Goal: Transaction & Acquisition: Purchase product/service

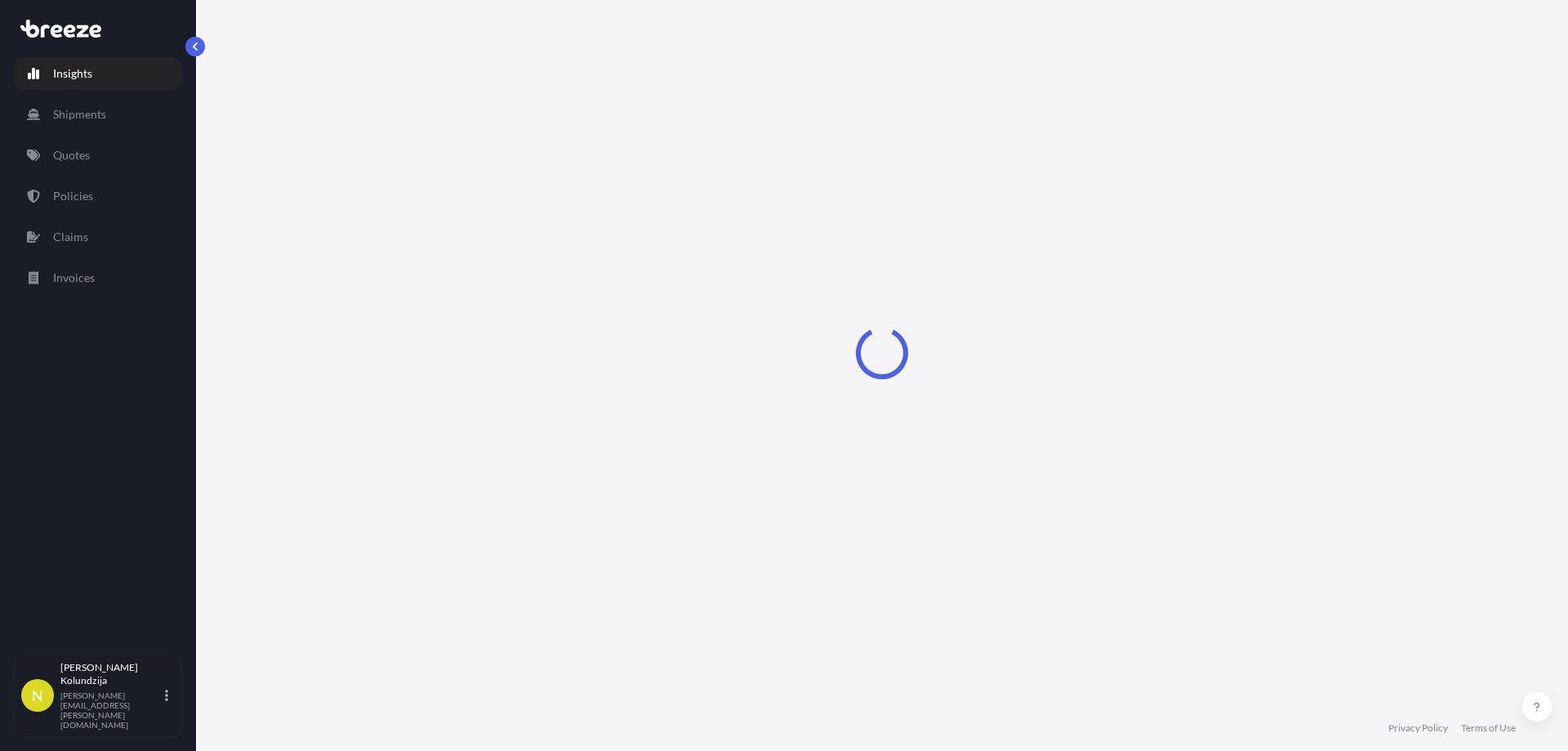
select select "2025"
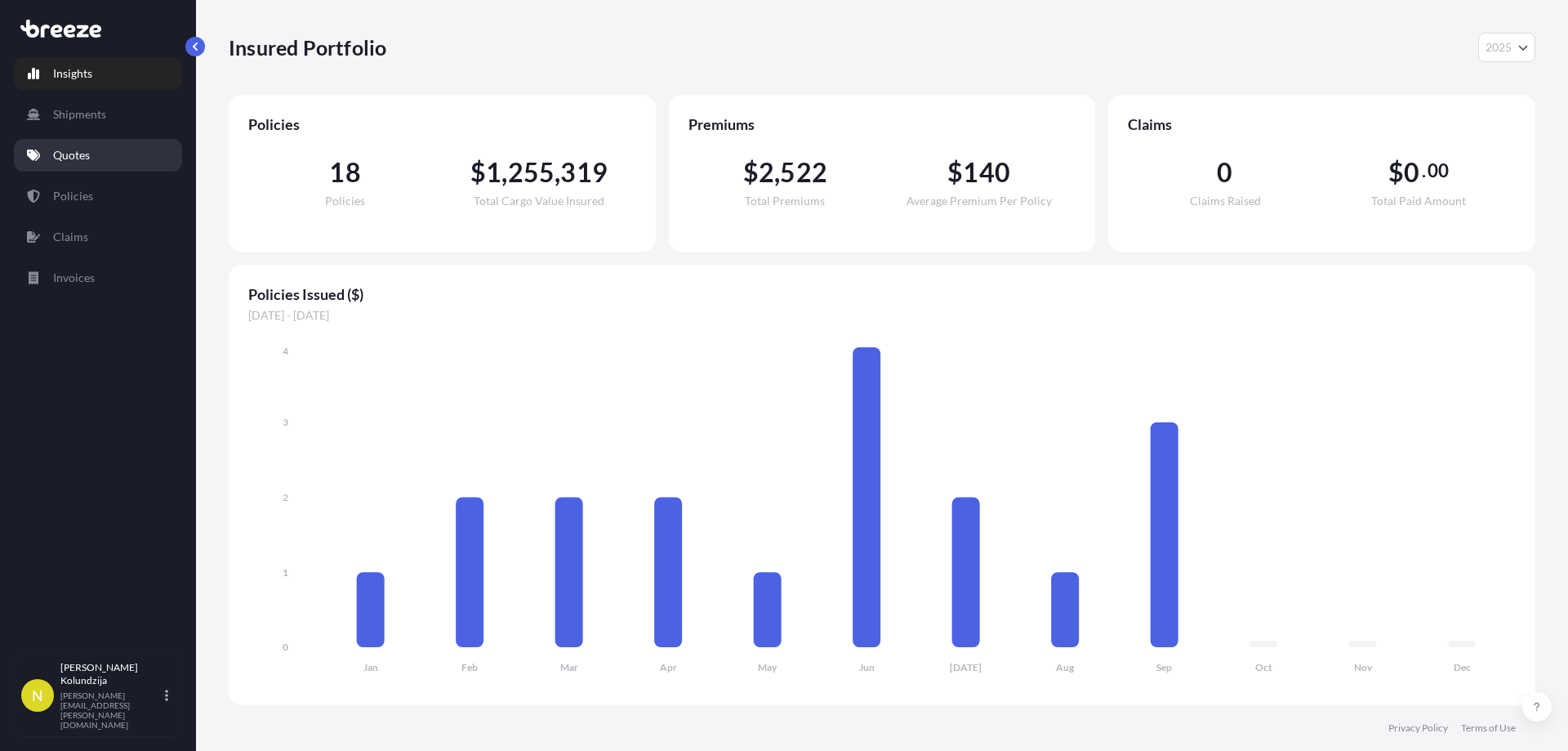
click at [84, 152] on p "Quotes" at bounding box center [71, 155] width 37 height 16
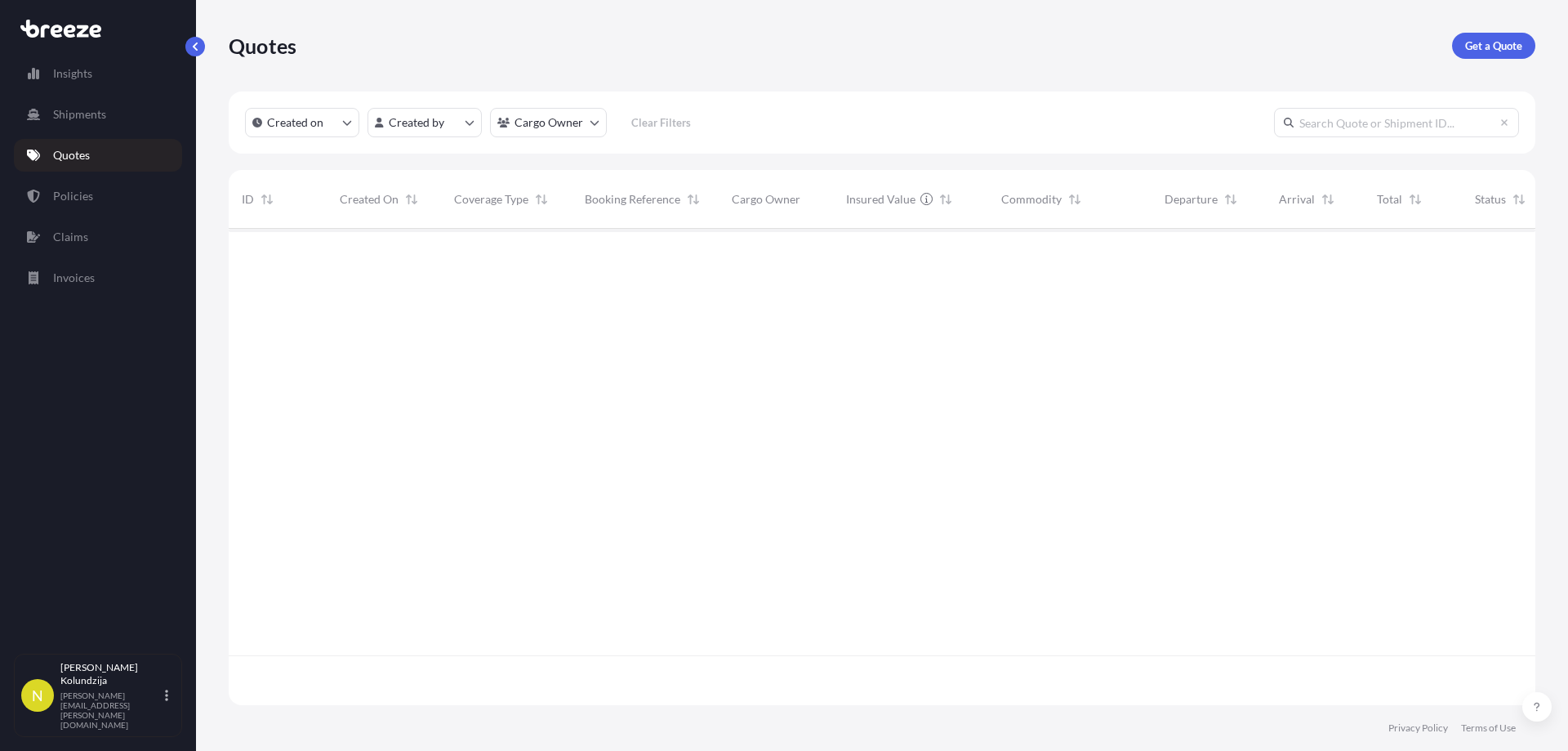
scroll to position [523, 1295]
click at [860, 463] on div at bounding box center [919, 467] width 1381 height 476
click at [1506, 46] on p "Get a Quote" at bounding box center [1494, 46] width 57 height 16
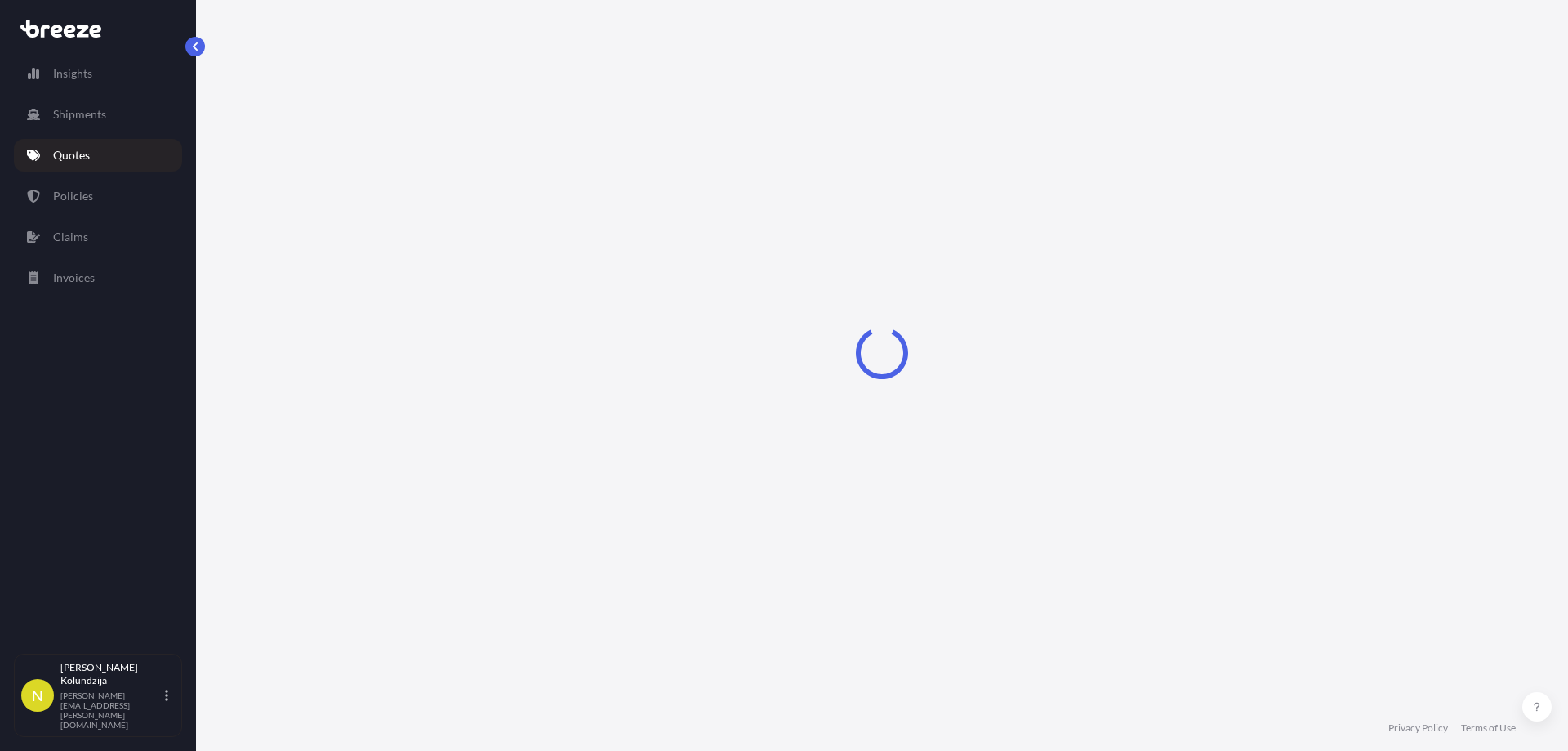
select select "Road"
select select "Sea"
select select "1"
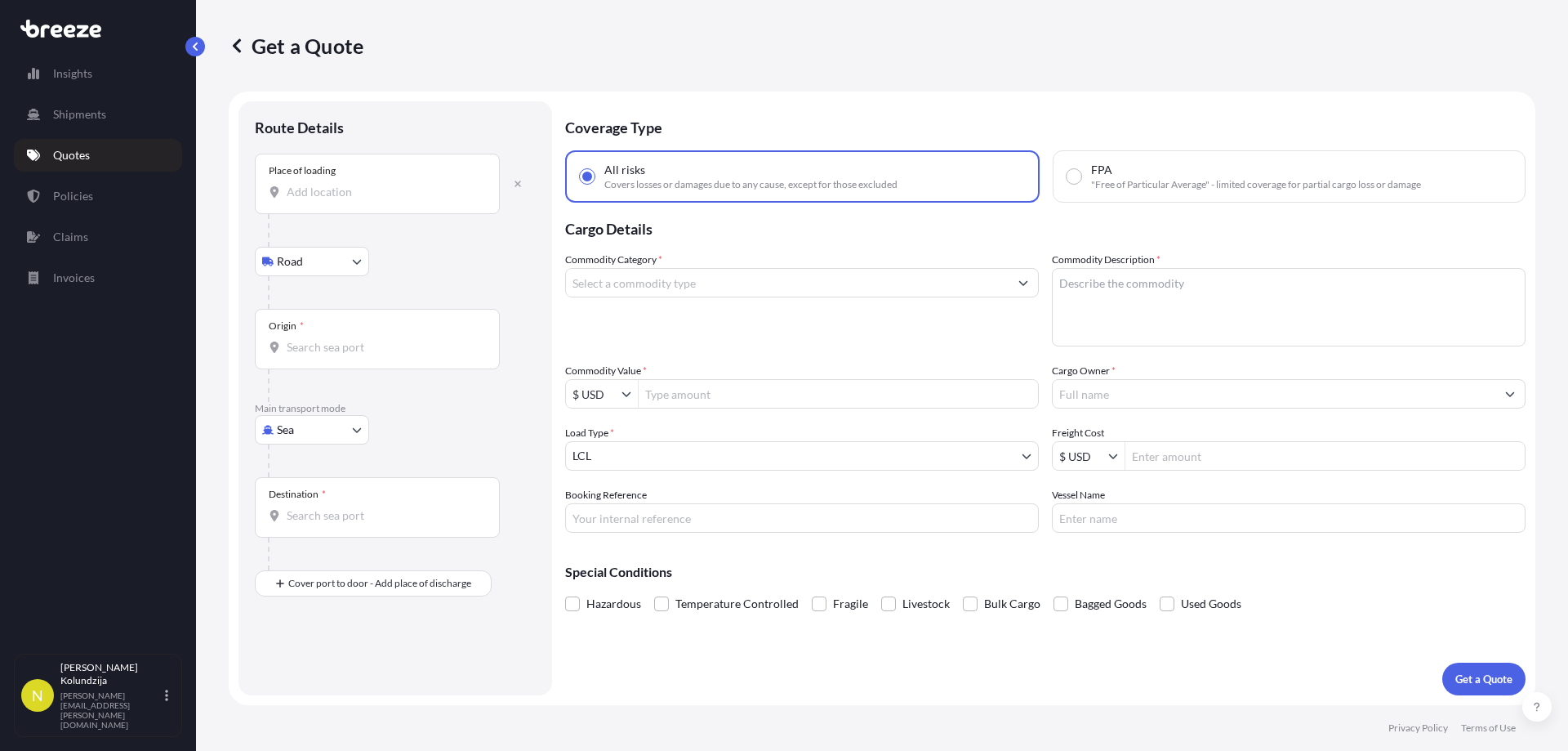
click at [417, 180] on div "Place of loading" at bounding box center [377, 184] width 245 height 61
click at [417, 183] on input "Place of loading" at bounding box center [383, 191] width 193 height 16
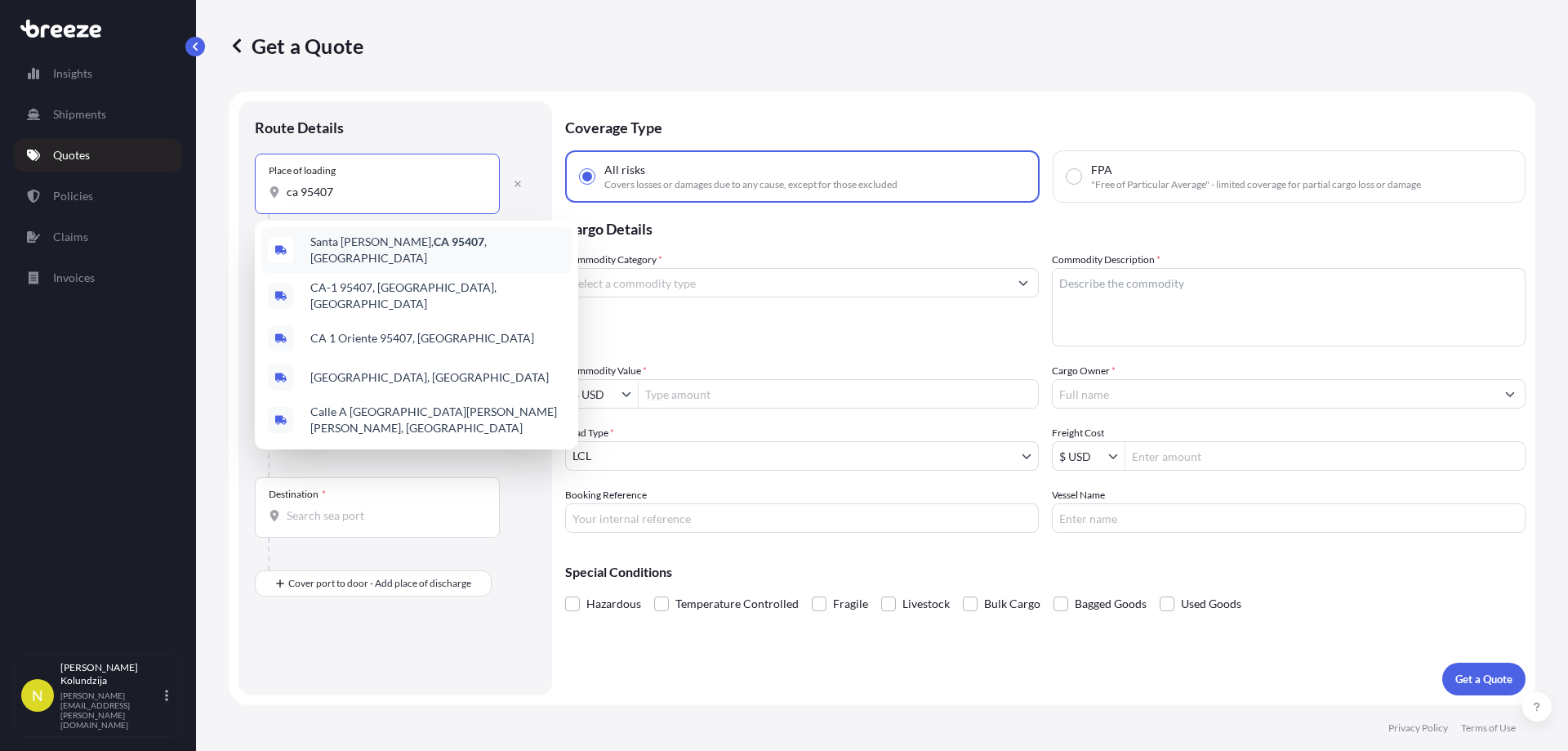
click at [424, 249] on span "[GEOGRAPHIC_DATA] , [GEOGRAPHIC_DATA]" at bounding box center [438, 250] width 255 height 32
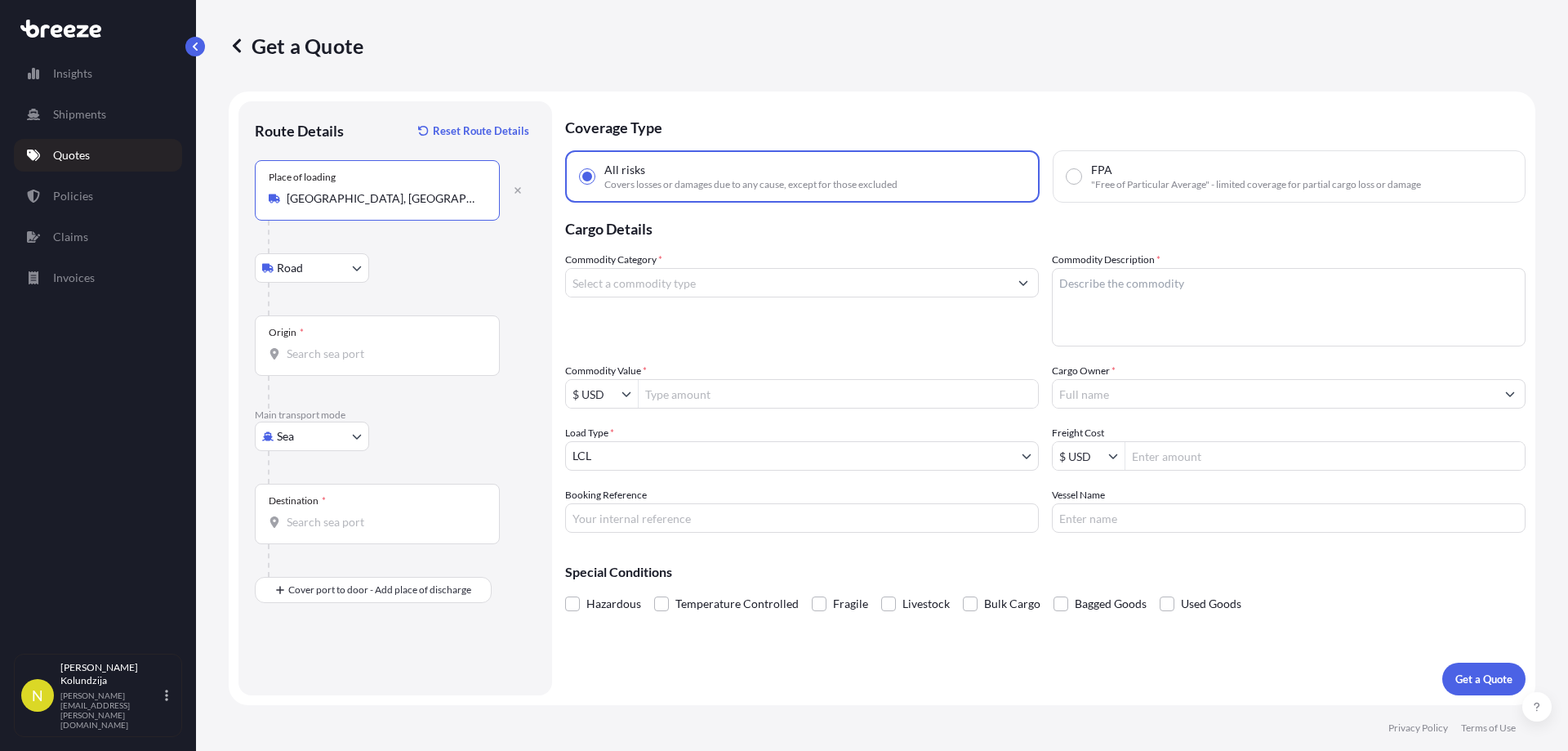
type input "[GEOGRAPHIC_DATA], [GEOGRAPHIC_DATA]"
click at [448, 260] on div "Road Road Rail" at bounding box center [395, 267] width 281 height 29
click at [333, 345] on div "Origin *" at bounding box center [377, 346] width 245 height 61
click at [333, 346] on input "Origin *" at bounding box center [383, 354] width 193 height 16
click at [266, 339] on div "Origin *" at bounding box center [377, 346] width 245 height 61
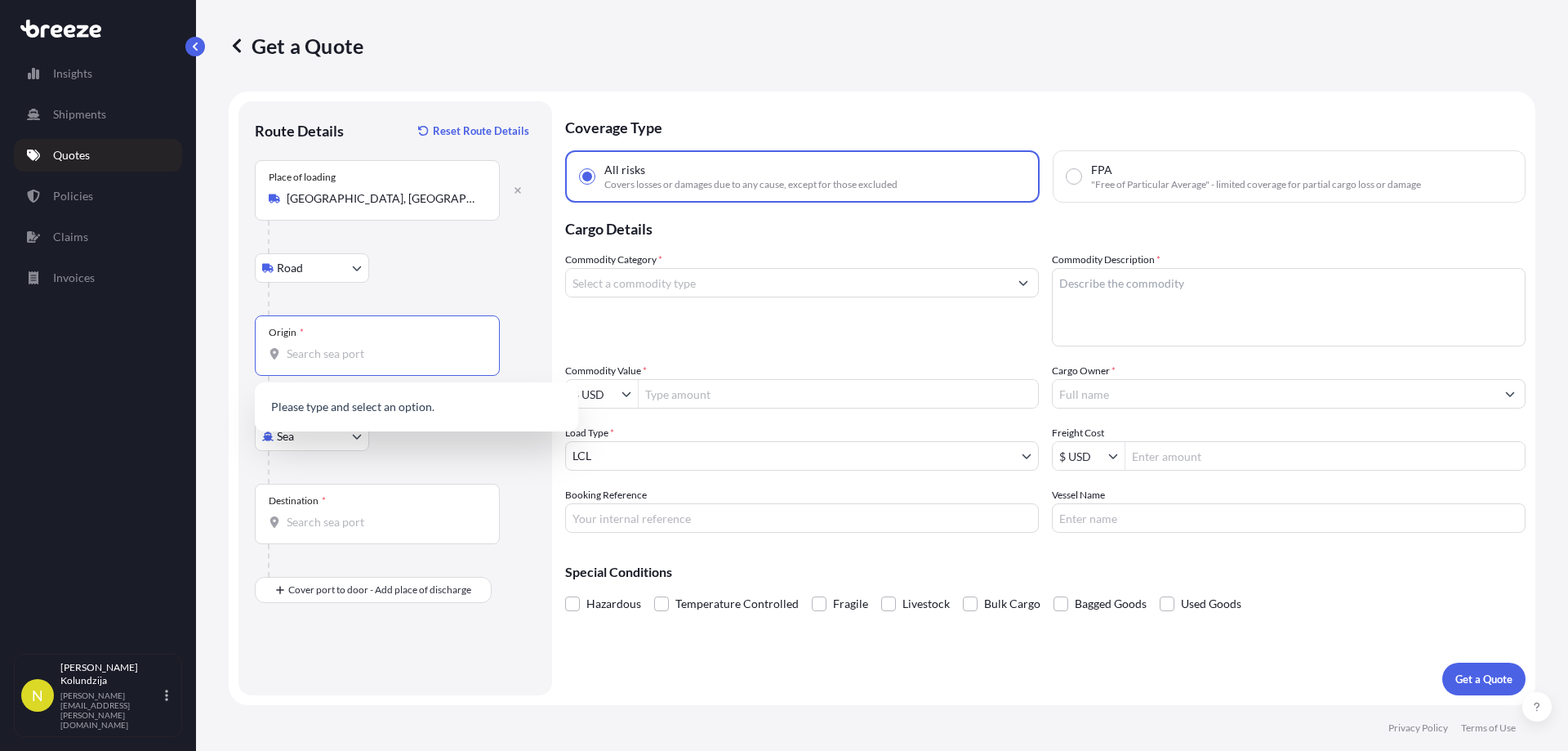
click at [287, 346] on input "Origin *" at bounding box center [383, 354] width 193 height 16
click at [847, 241] on p "Cargo Details" at bounding box center [1045, 227] width 961 height 49
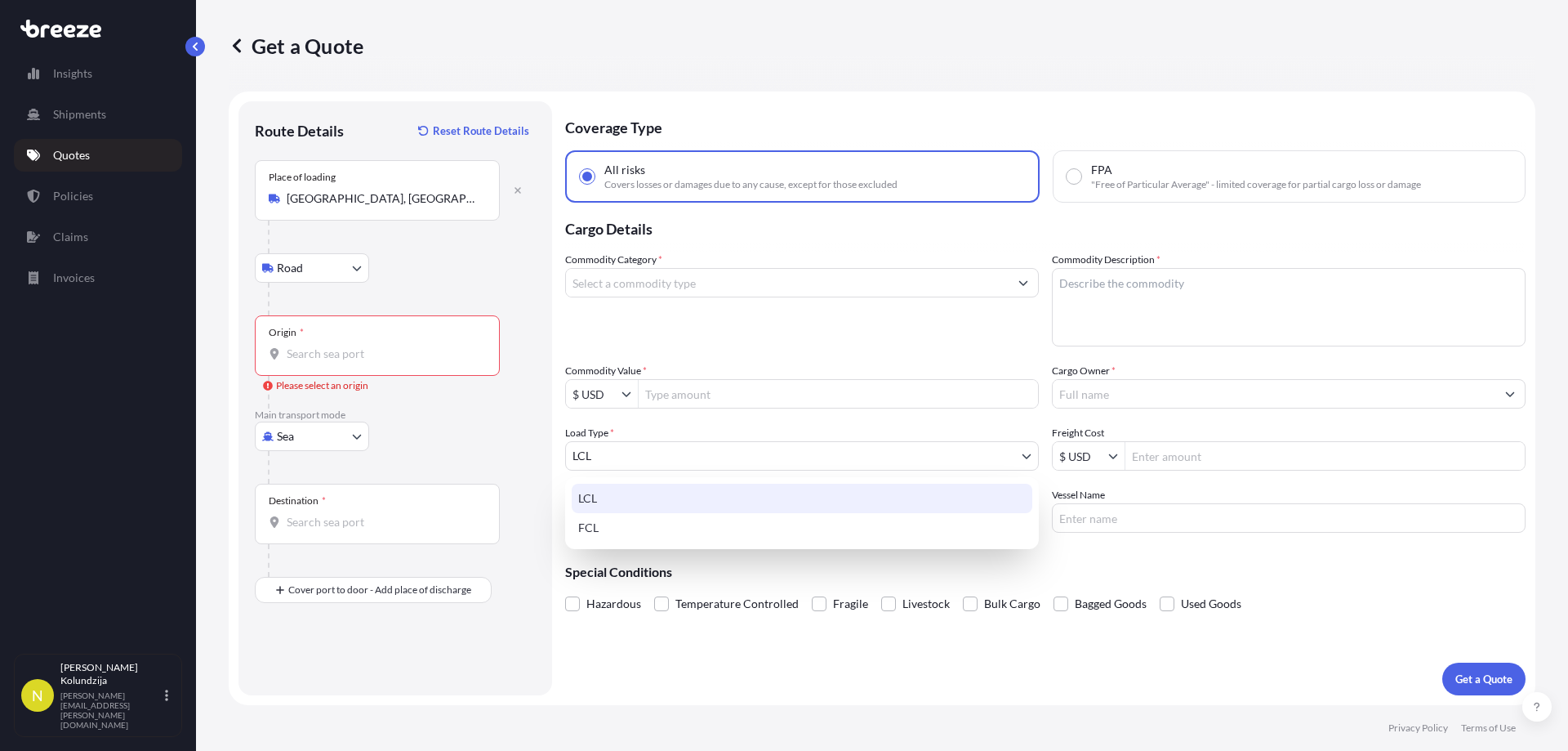
click at [621, 451] on body "0 options available. 0 options available. Insights Shipments Quotes Policies Cl…" at bounding box center [784, 376] width 1568 height 751
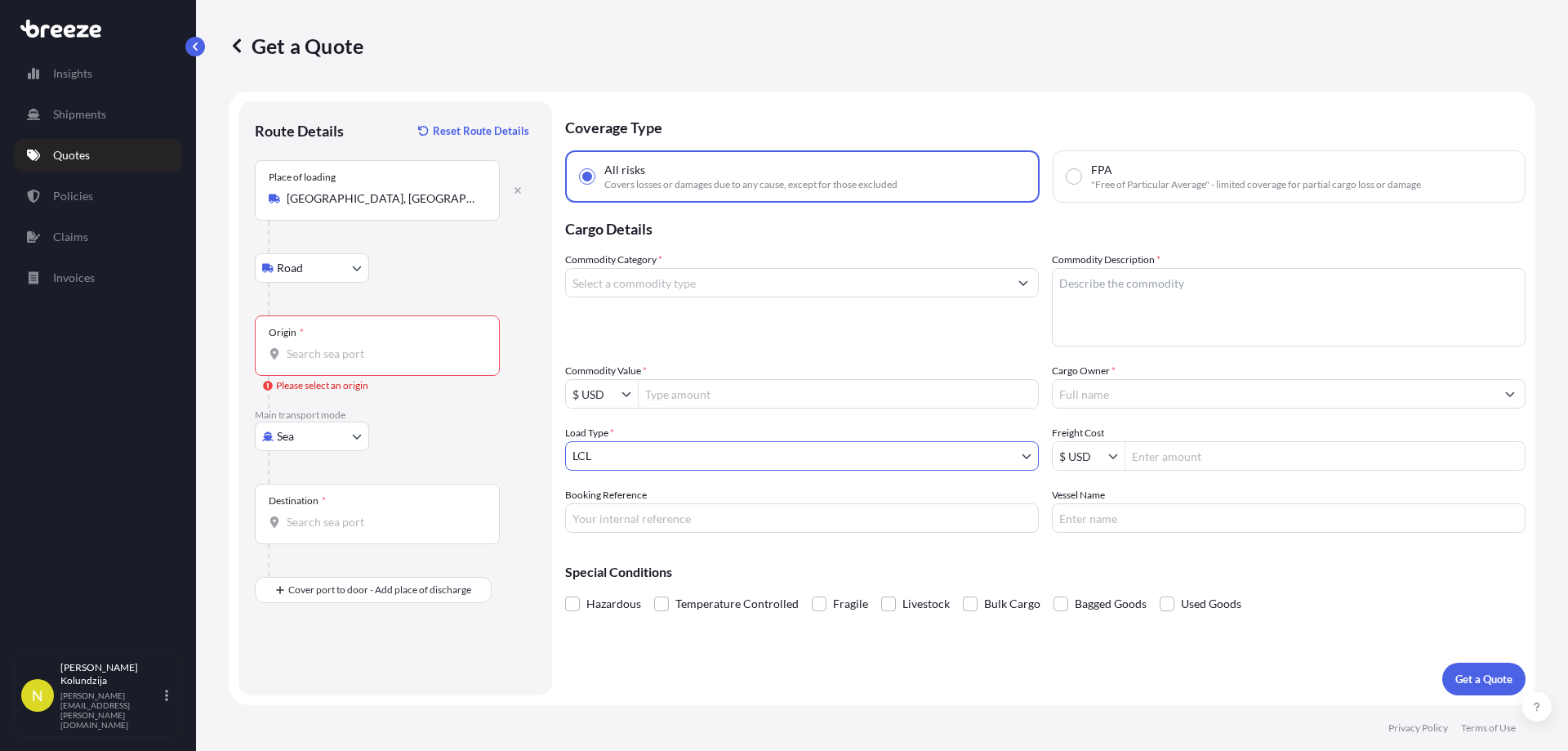
click at [1011, 424] on div "Commodity Category * Commodity Description * Commodity Value * $ USD Cargo Owne…" at bounding box center [1045, 393] width 961 height 281
click at [396, 329] on div "Origin *" at bounding box center [377, 346] width 245 height 61
click at [396, 346] on input "Origin * Please select an origin" at bounding box center [383, 354] width 193 height 16
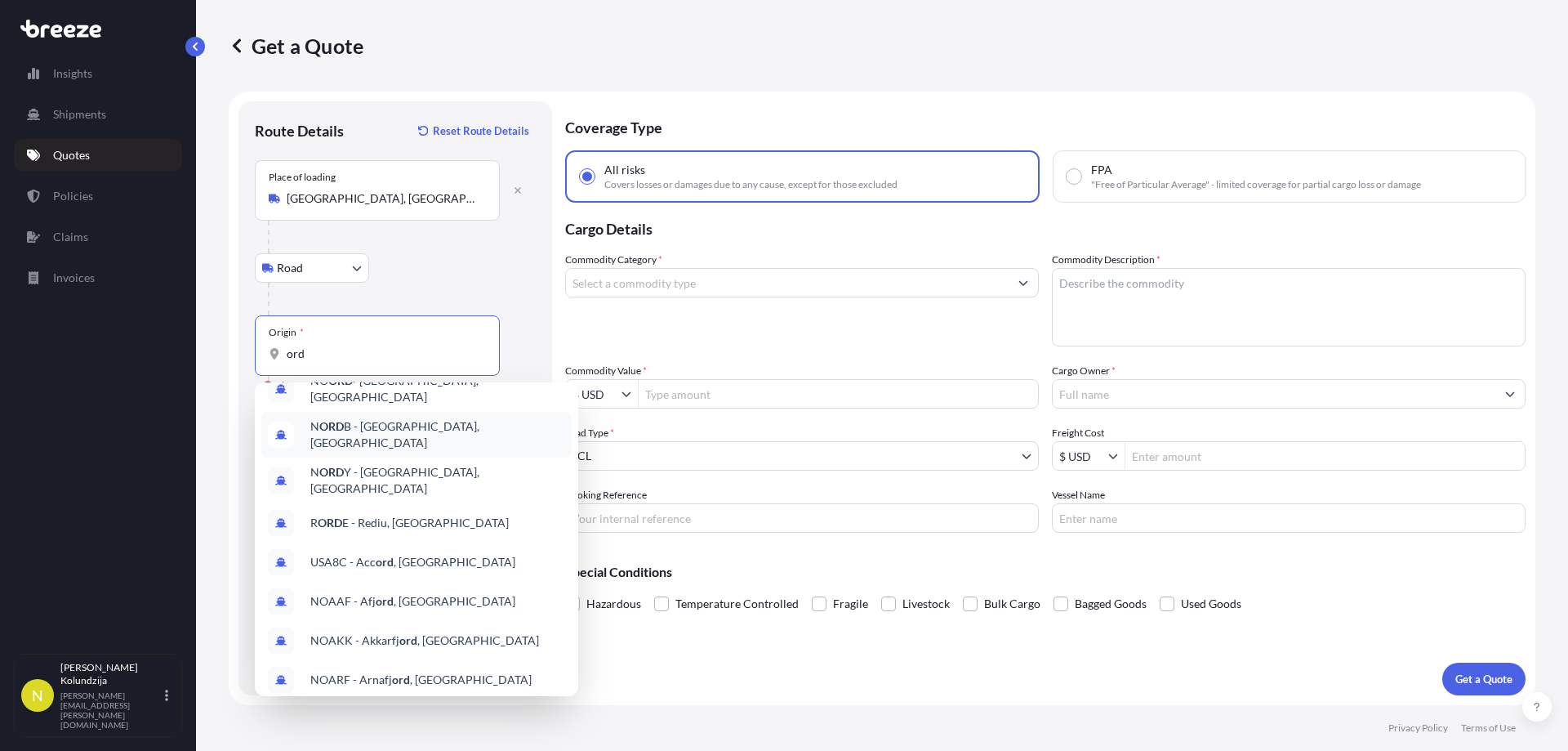
scroll to position [91, 0]
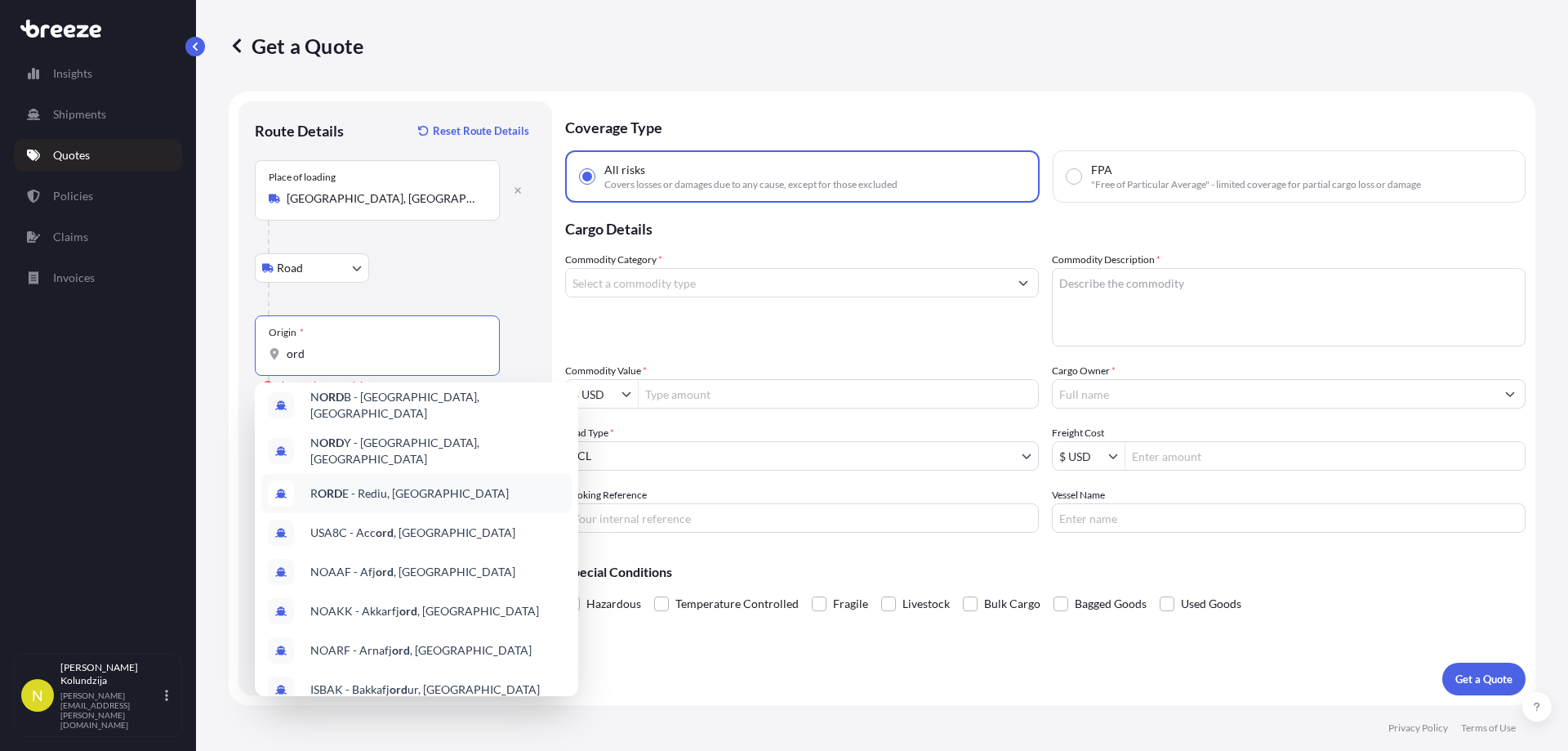
type input "ord"
click at [430, 225] on div at bounding box center [402, 237] width 268 height 32
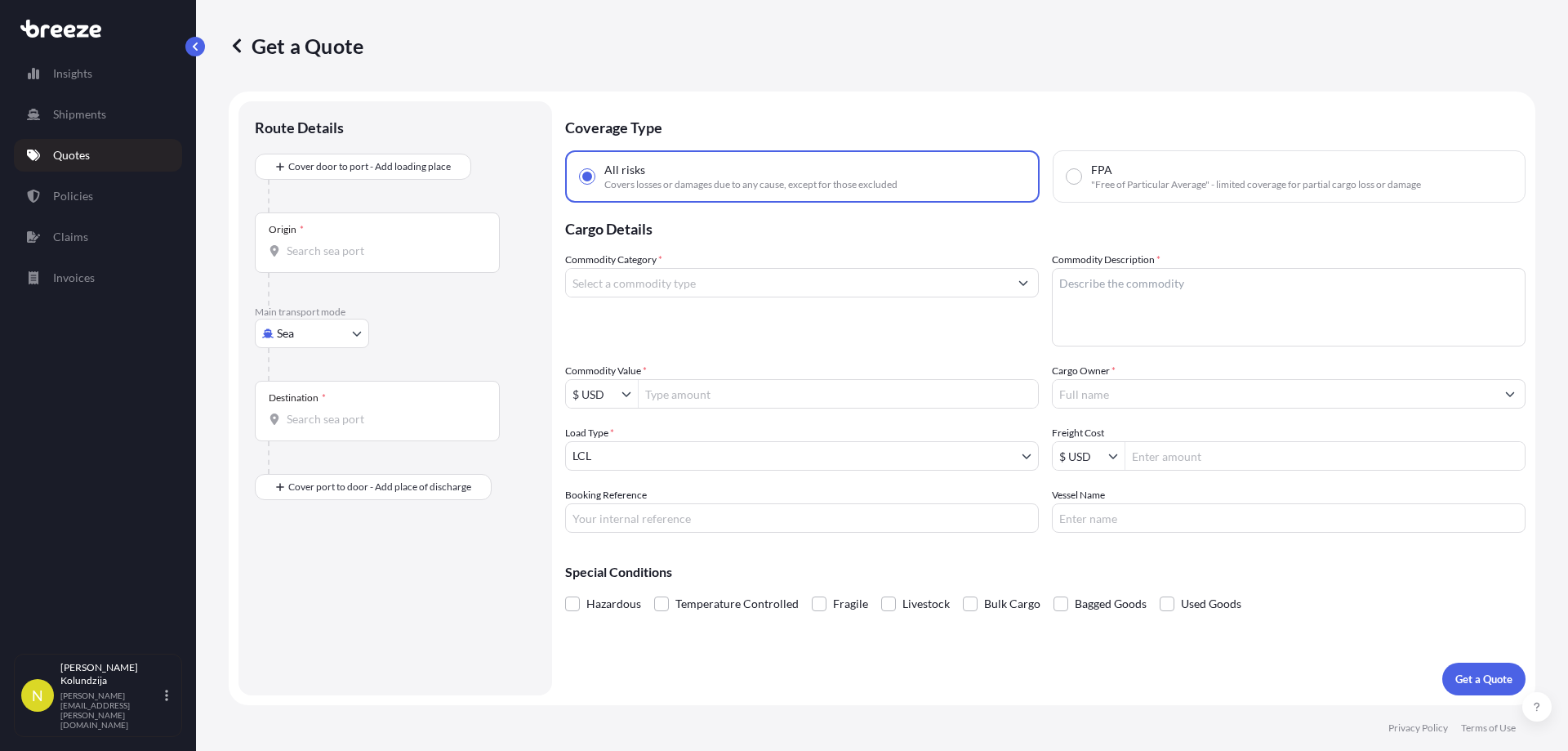
click at [286, 334] on body "Insights Shipments Quotes Policies Claims Invoices N [PERSON_NAME] [PERSON_NAME…" at bounding box center [784, 376] width 1568 height 751
click at [316, 407] on div "Air" at bounding box center [312, 405] width 102 height 29
select select "Air"
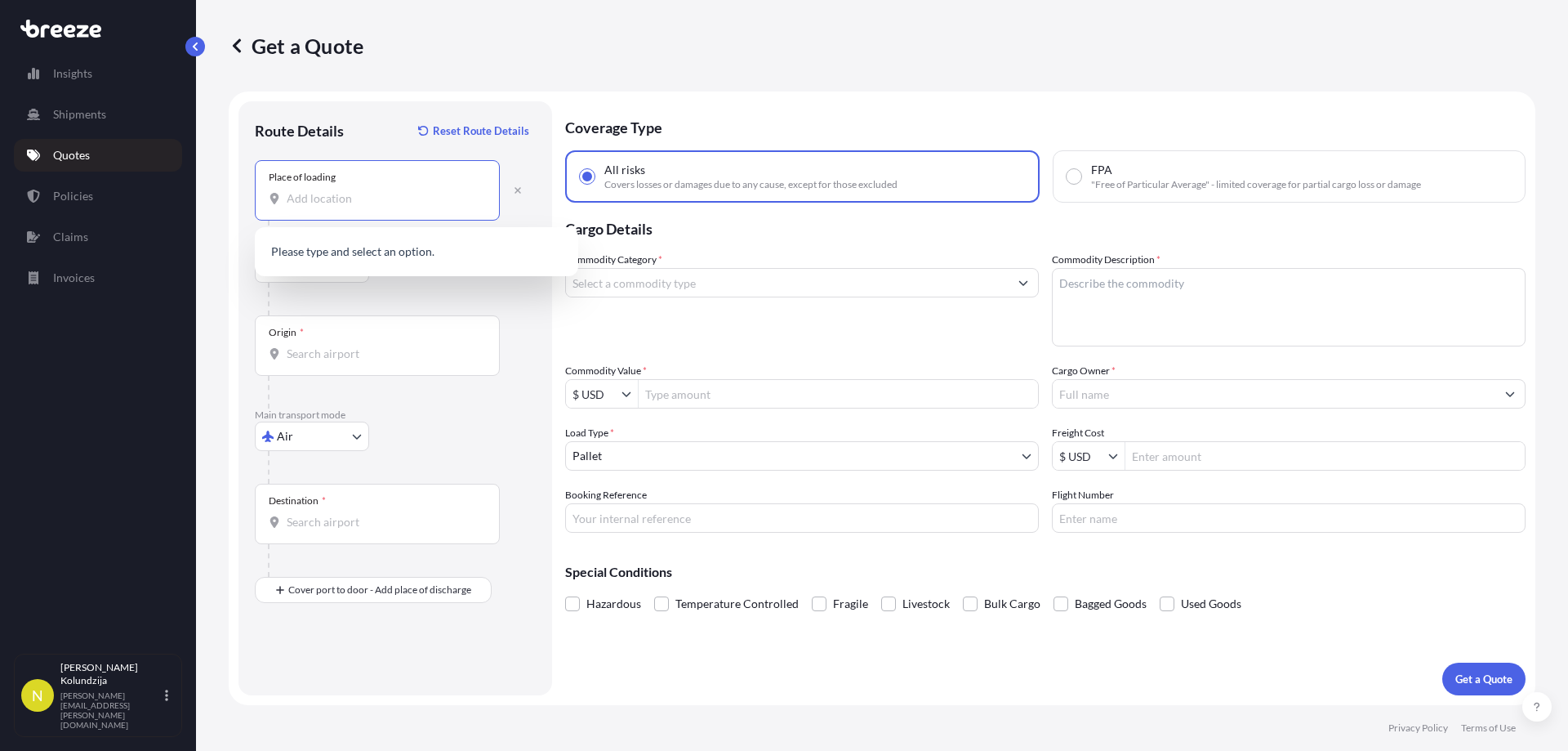
click at [358, 198] on input "Place of loading" at bounding box center [383, 198] width 193 height 16
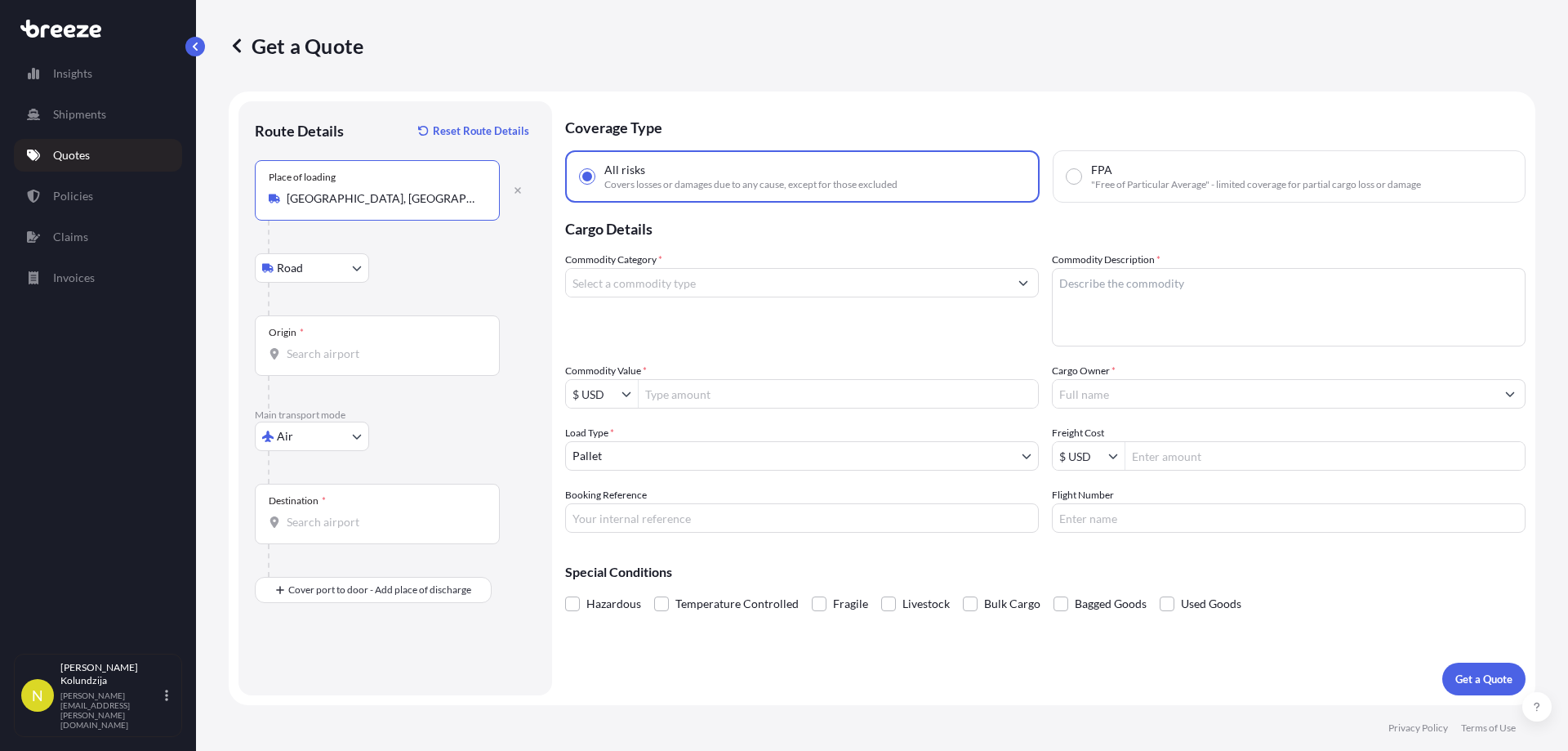
type input "[GEOGRAPHIC_DATA], [GEOGRAPHIC_DATA]"
click at [437, 244] on div at bounding box center [402, 237] width 268 height 32
click at [353, 345] on div "Origin *" at bounding box center [377, 346] width 245 height 61
click at [353, 346] on input "Origin *" at bounding box center [383, 354] width 193 height 16
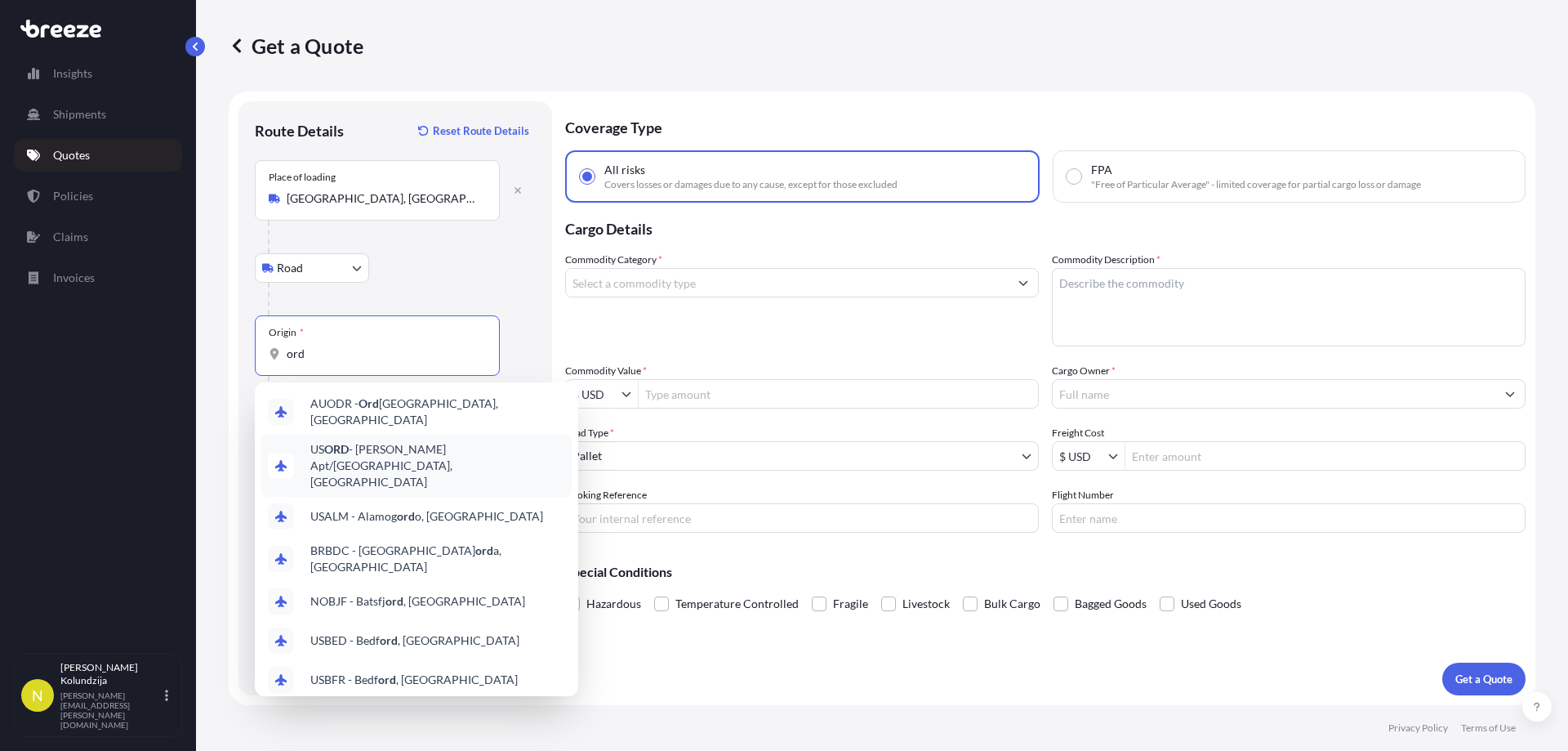
click at [425, 451] on span "US [PERSON_NAME] Apt/[GEOGRAPHIC_DATA], [GEOGRAPHIC_DATA]" at bounding box center [438, 466] width 255 height 49
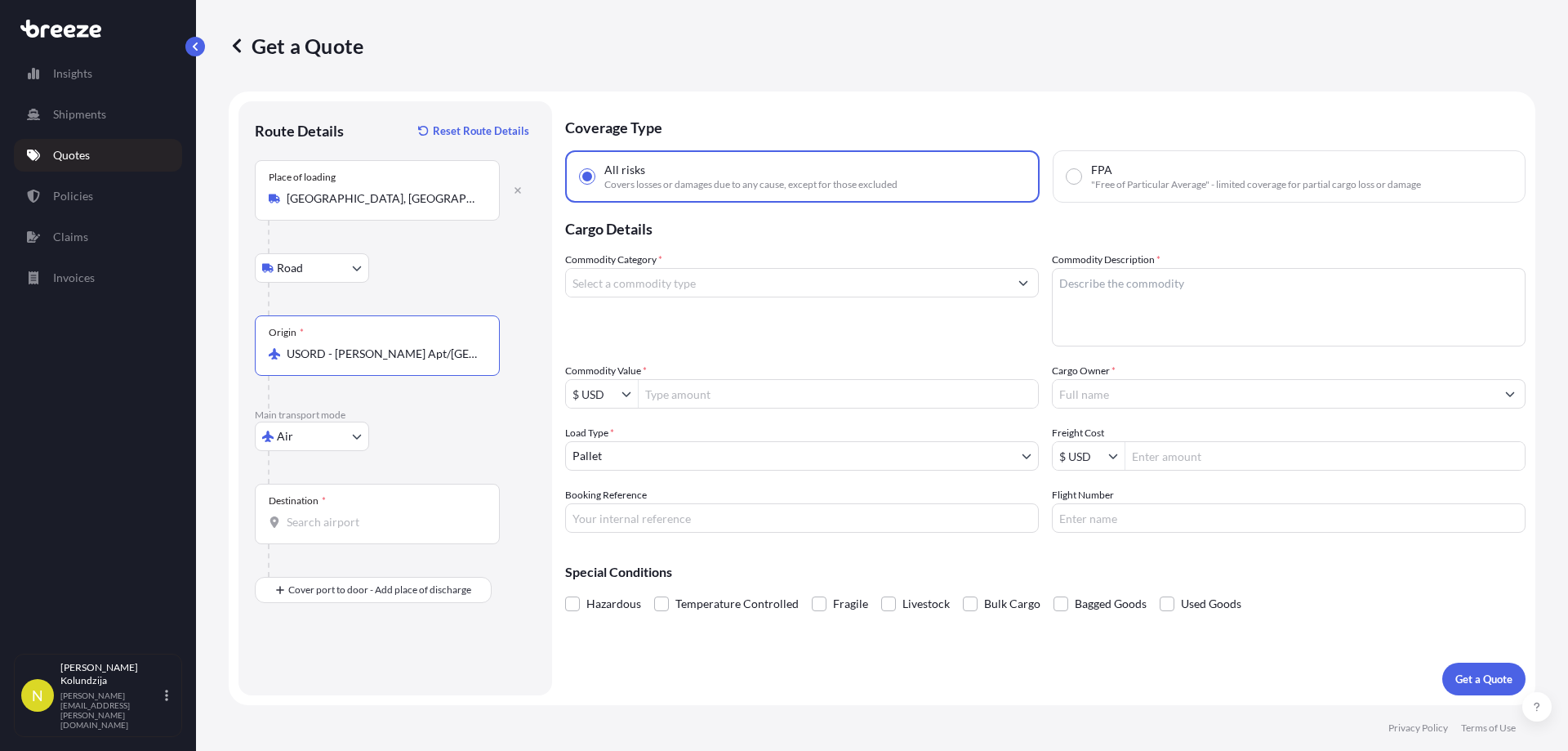
type input "USORD - [PERSON_NAME] Apt/[GEOGRAPHIC_DATA], [GEOGRAPHIC_DATA]"
click at [365, 500] on div "Destination *" at bounding box center [377, 514] width 245 height 61
click at [365, 514] on input "Destination *" at bounding box center [383, 522] width 193 height 16
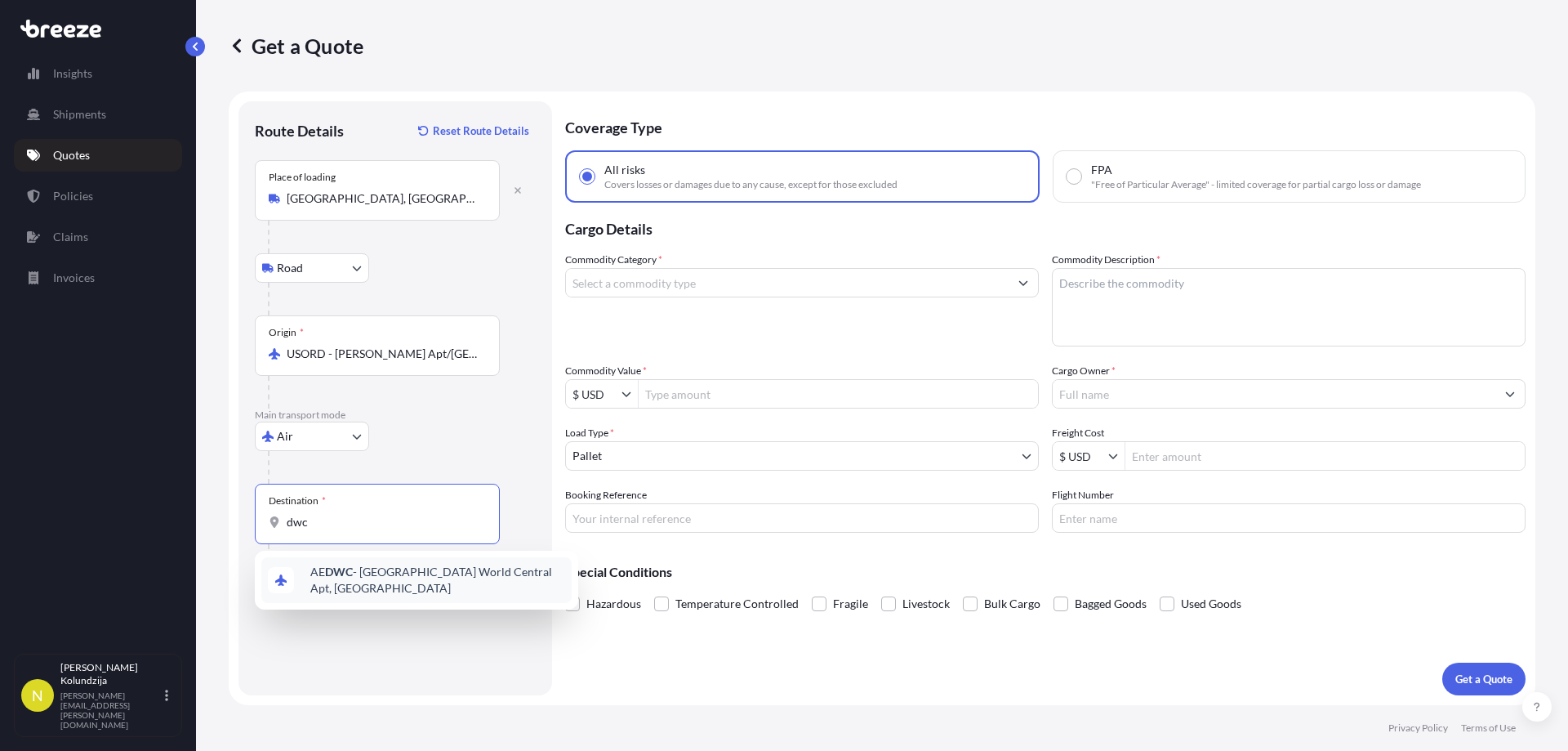
click at [401, 579] on span "AE DWC - [GEOGRAPHIC_DATA] World Central Apt, [GEOGRAPHIC_DATA]" at bounding box center [438, 580] width 255 height 32
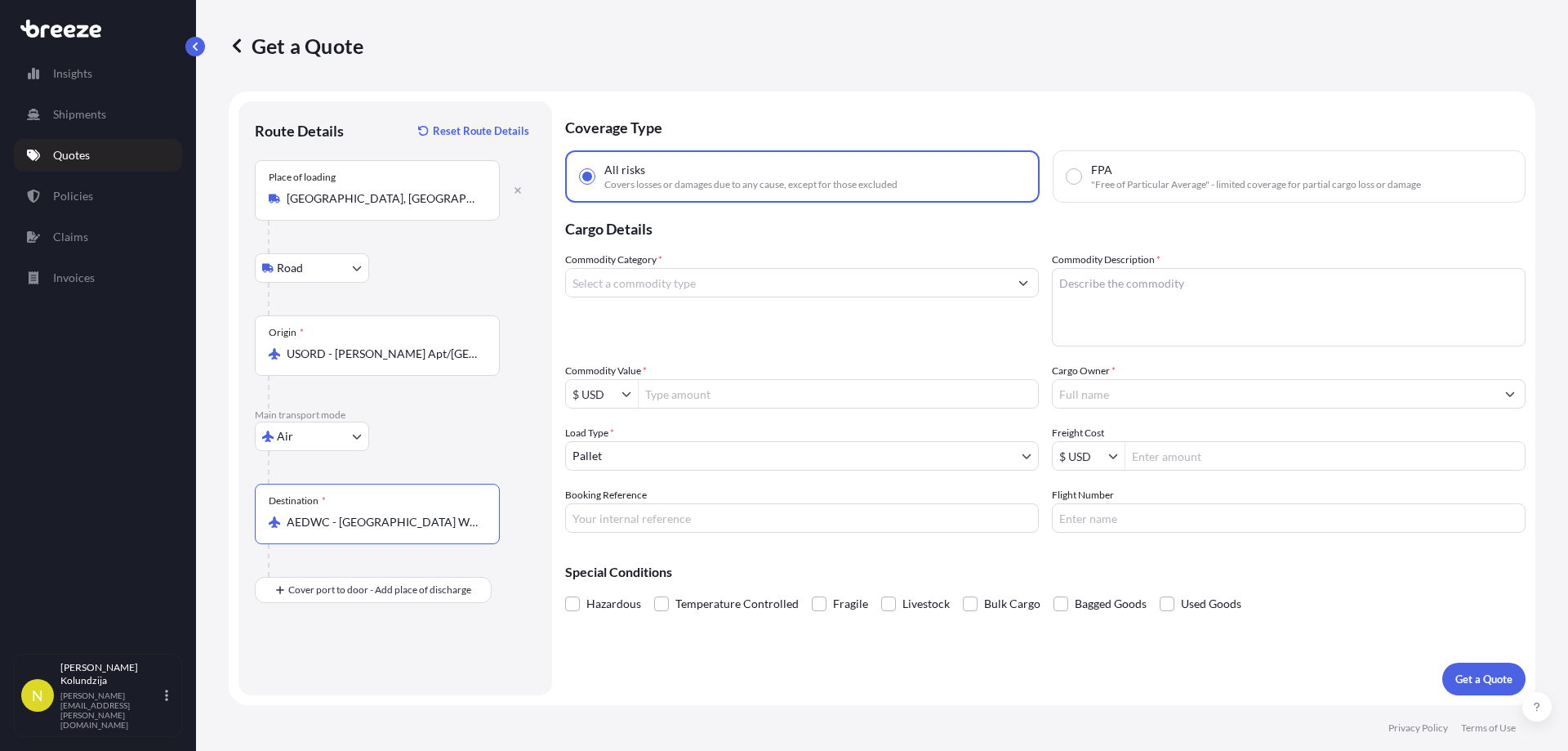
type input "AEDWC - [GEOGRAPHIC_DATA] World Central Apt, [GEOGRAPHIC_DATA]"
click at [697, 310] on div "Commodity Category *" at bounding box center [802, 299] width 474 height 95
click at [706, 288] on input "Commodity Category *" at bounding box center [788, 282] width 443 height 29
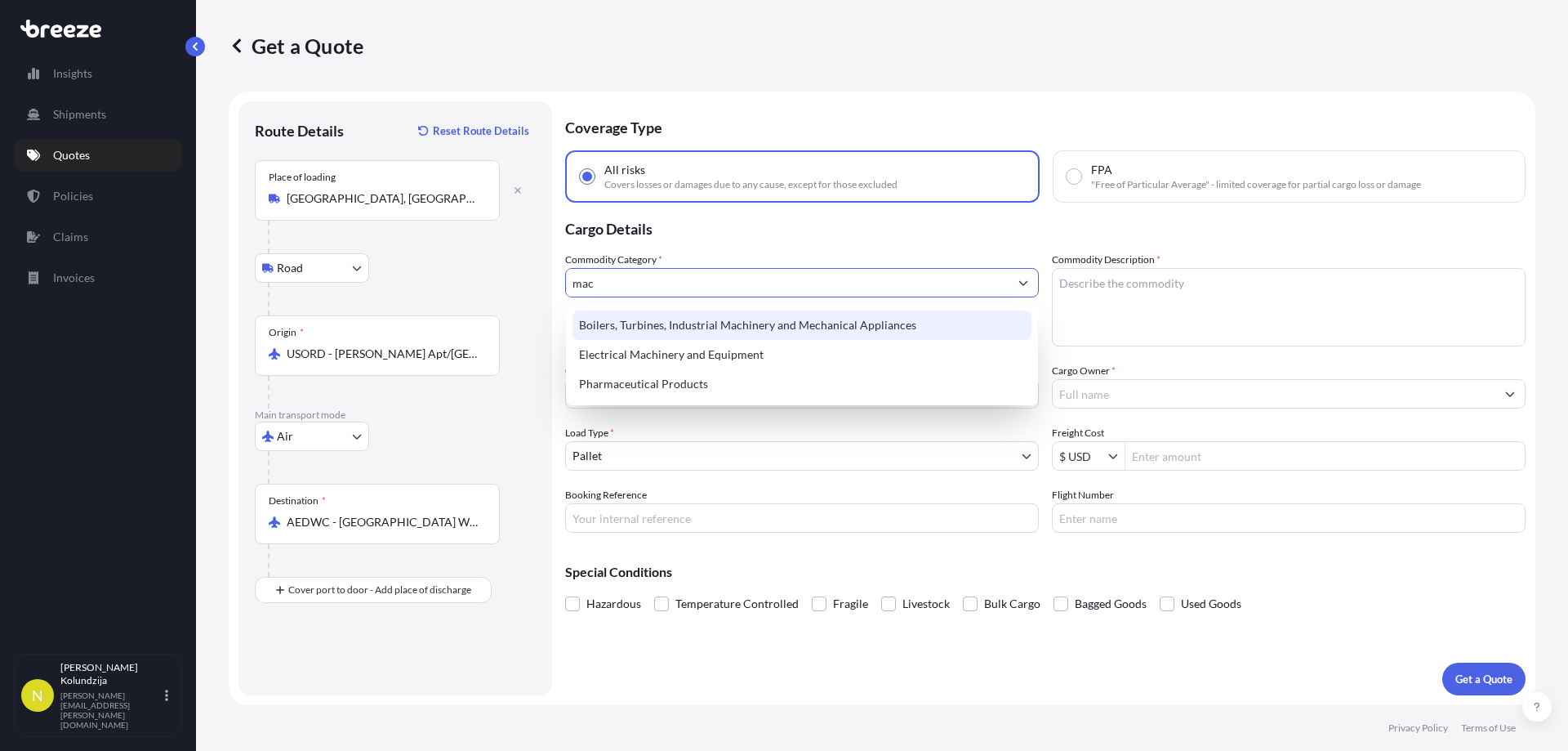
click at [713, 318] on div "Boilers, Turbines, Industrial Machinery and Mechanical Appliances" at bounding box center [802, 325] width 459 height 29
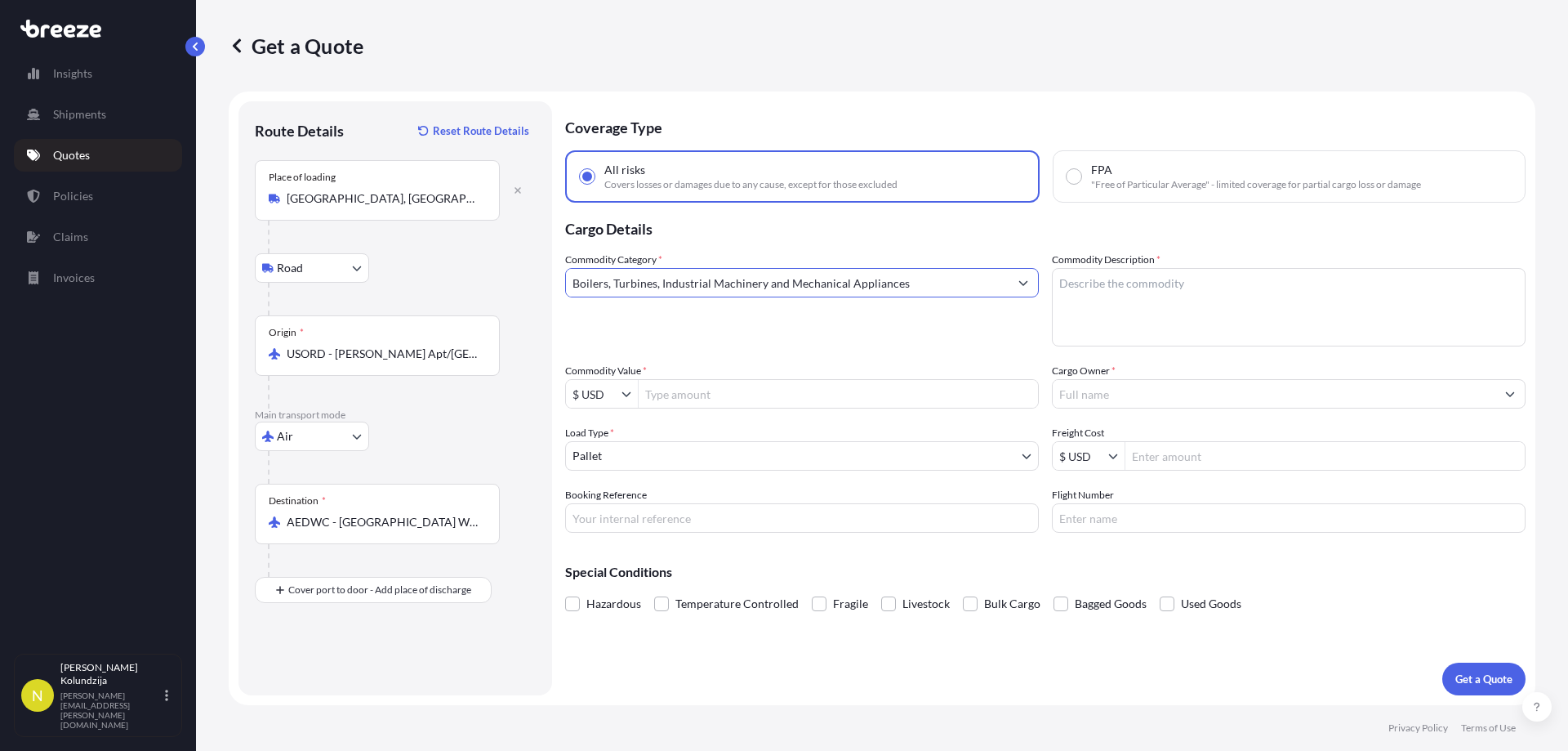
type input "Boilers, Turbines, Industrial Machinery and Mechanical Appliances"
click at [791, 327] on div "Commodity Category * Boilers, Turbines, Industrial Machinery and Mechanical App…" at bounding box center [802, 299] width 474 height 95
click at [1131, 298] on textarea "Commodity Description *" at bounding box center [1289, 307] width 474 height 79
click at [1131, 315] on textarea "Commodity Description *" at bounding box center [1289, 307] width 474 height 79
paste textarea "Roastery Machine"
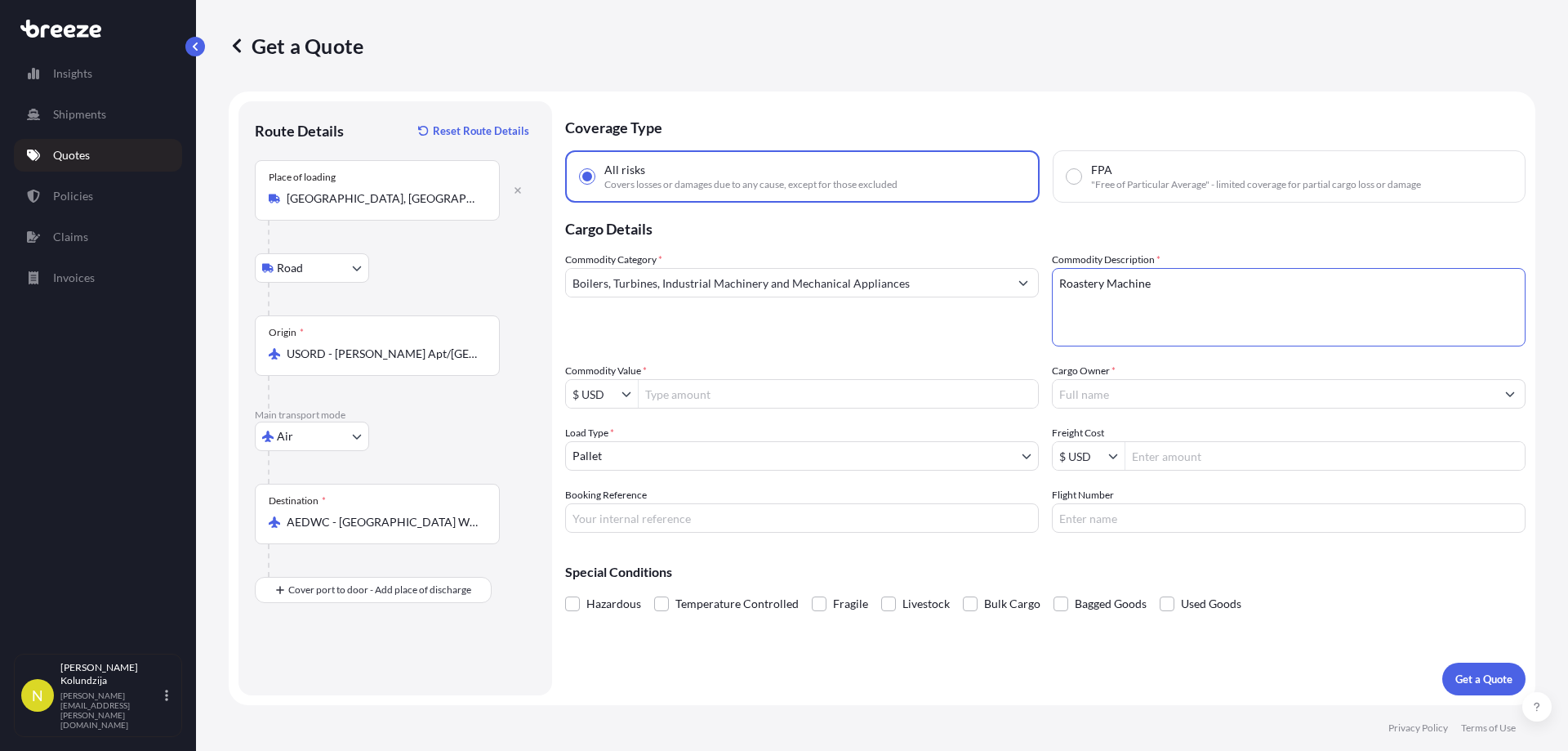
type textarea "Roastery Machine"
click at [806, 356] on div "Commodity Category * Boilers, Turbines, Industrial Machinery and Mechanical App…" at bounding box center [1045, 393] width 961 height 281
click at [740, 396] on input "Commodity Value *" at bounding box center [838, 394] width 399 height 29
type input "133,150"
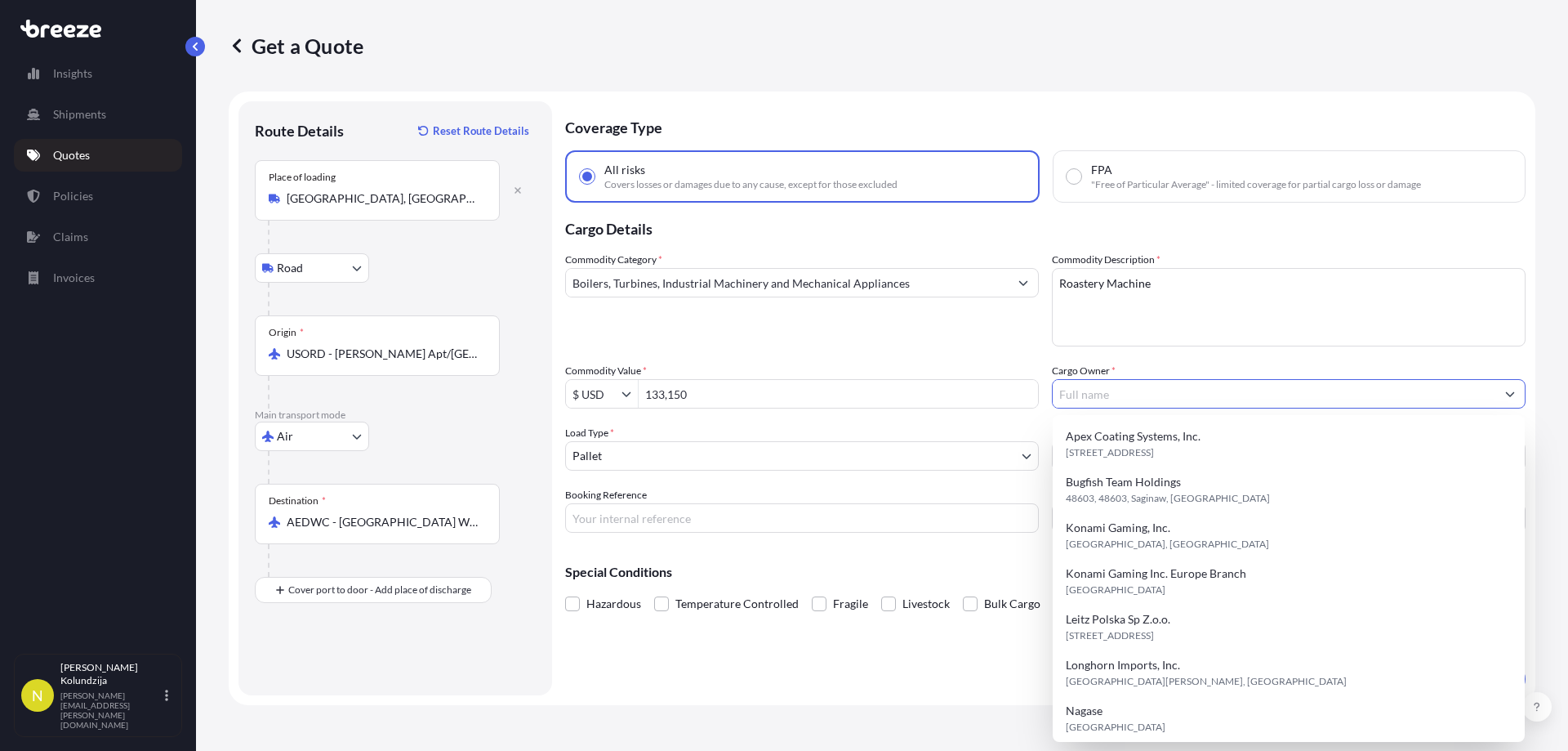
click at [794, 437] on div "Load Type * Pallet" at bounding box center [802, 448] width 474 height 46
click at [777, 459] on body "133,150 14 options available. Insights Shipments Quotes Policies Claims Invoice…" at bounding box center [784, 376] width 1568 height 751
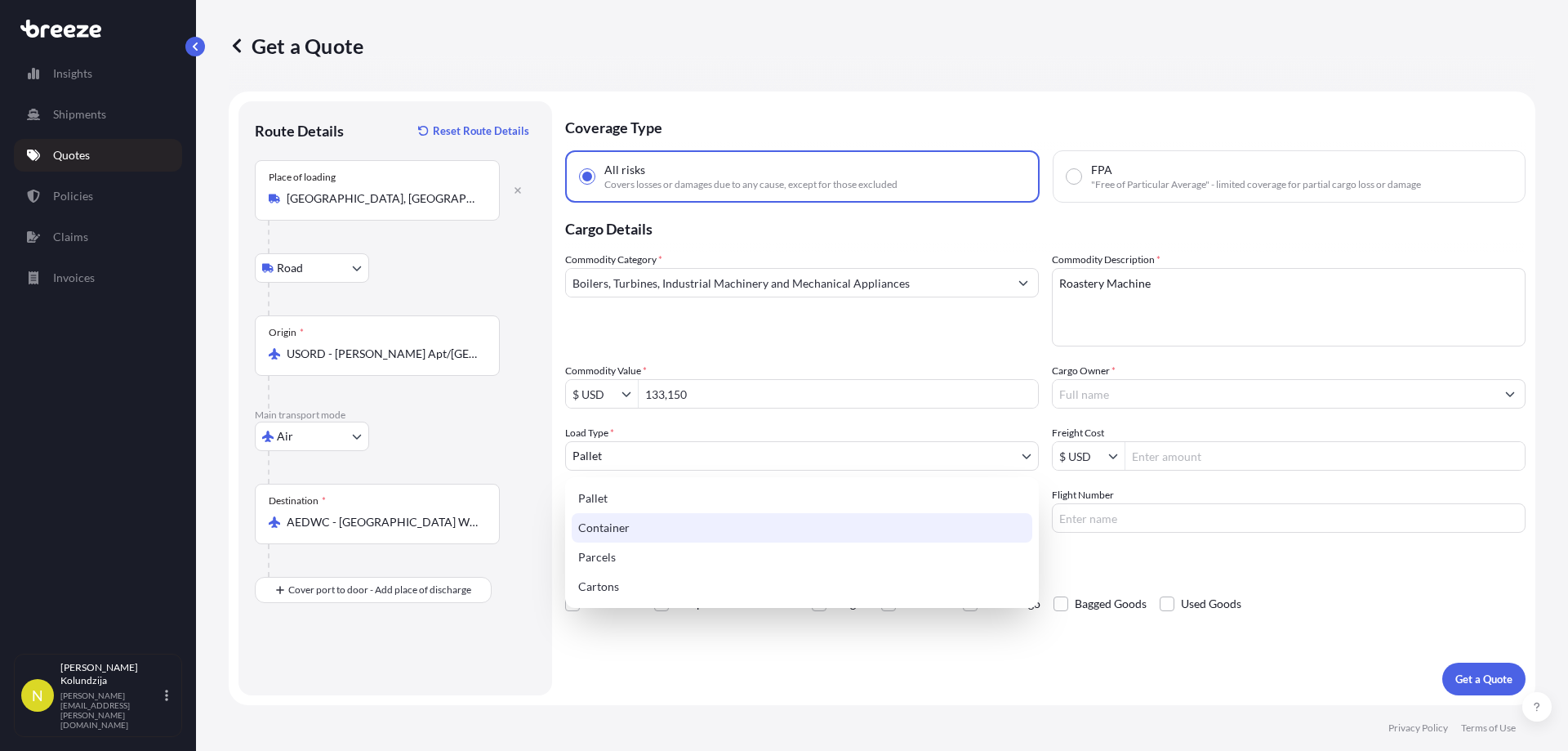
click at [690, 534] on div "Pallet Container Parcels Cartons" at bounding box center [802, 543] width 474 height 131
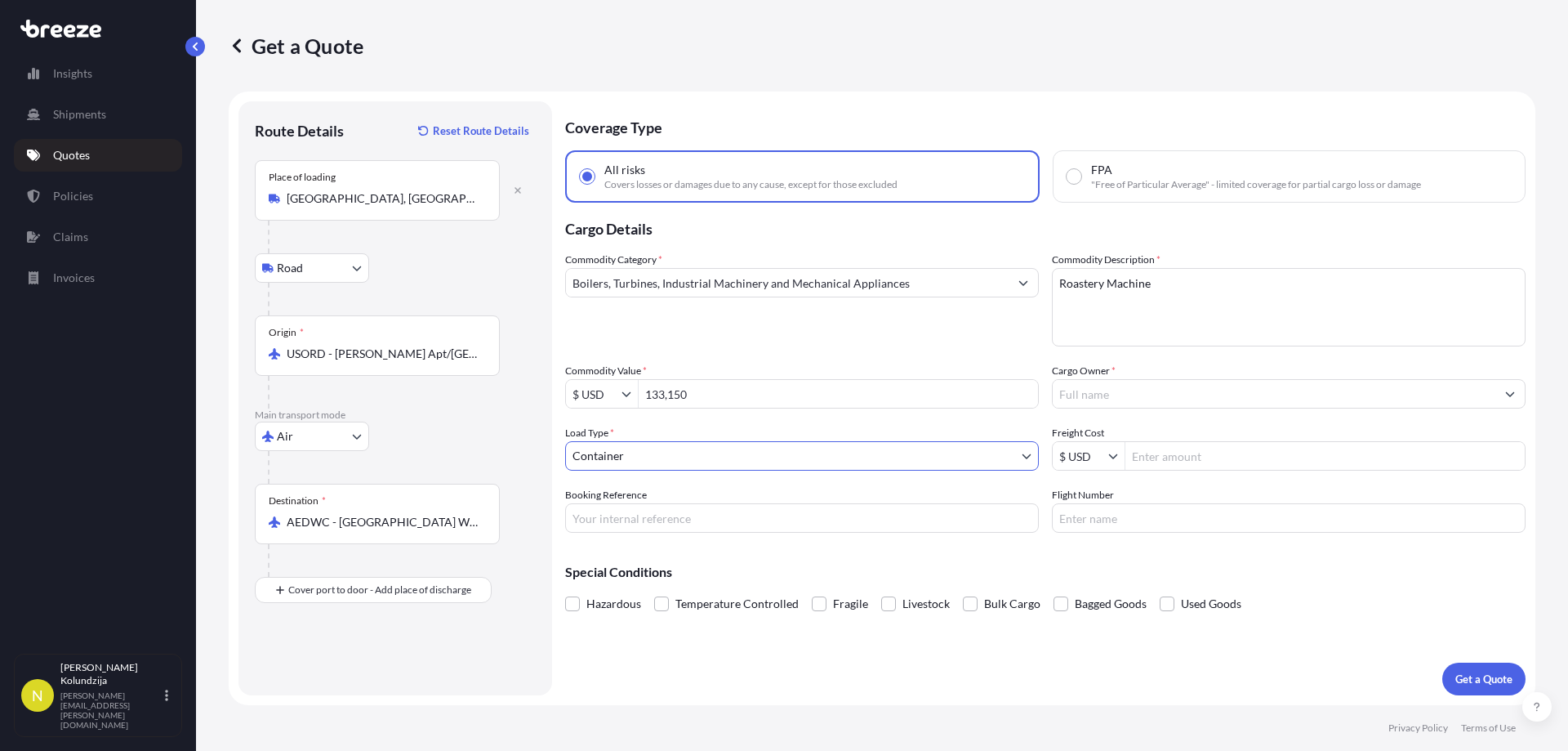
click at [679, 453] on body "133,150 14 options available. Insights Shipments Quotes Policies Claims Invoice…" at bounding box center [784, 376] width 1568 height 751
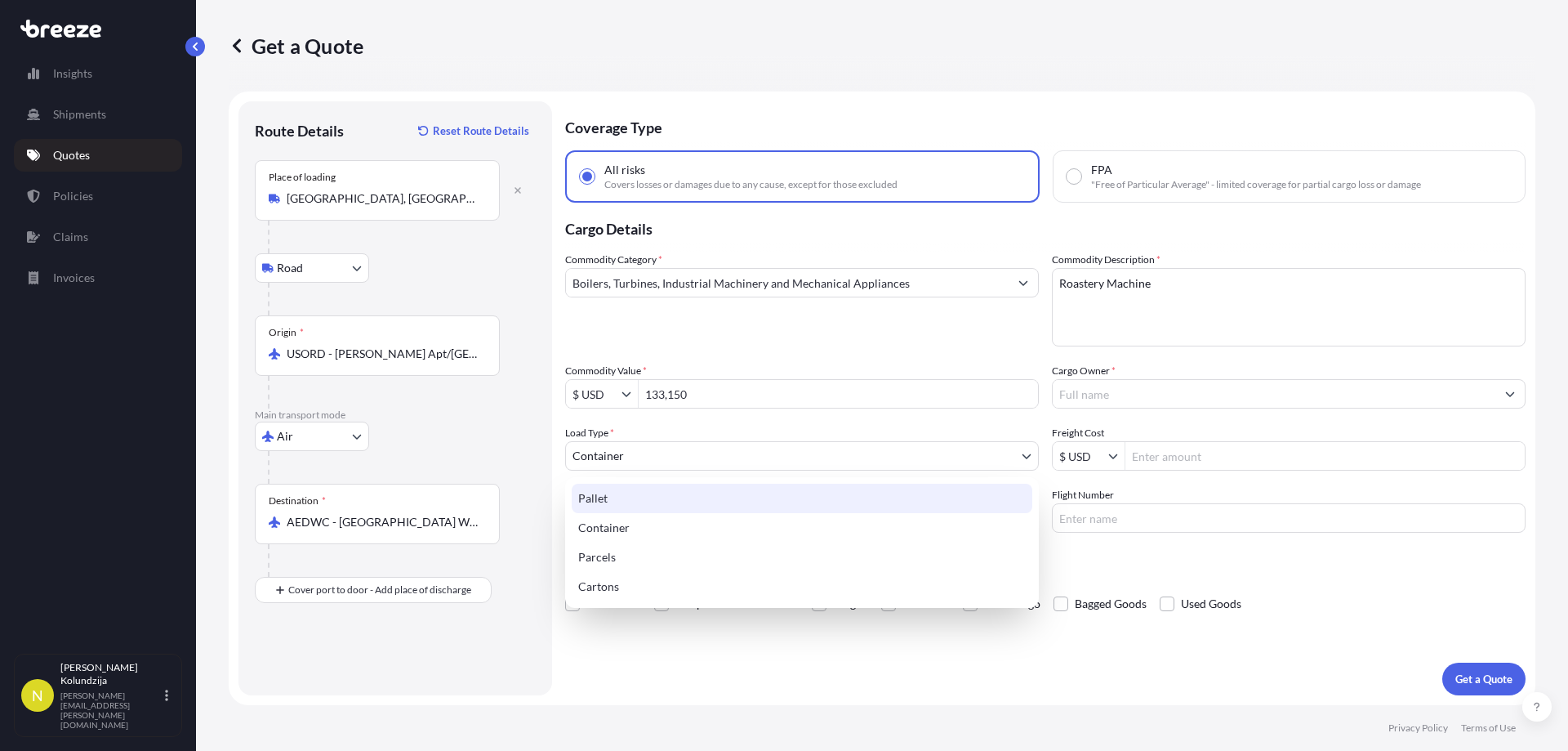
click at [671, 500] on div "Pallet" at bounding box center [802, 498] width 461 height 29
select select "1"
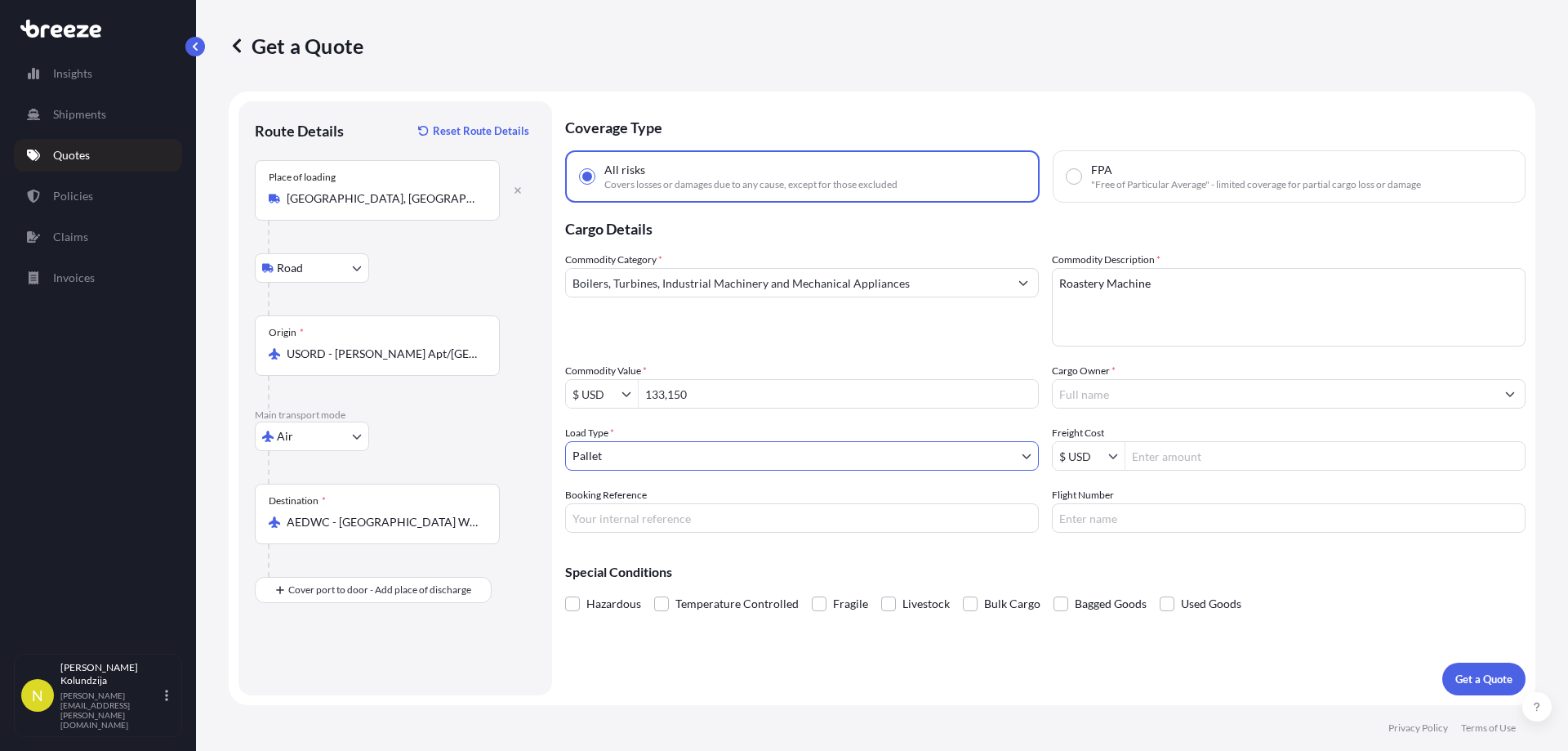
click at [1138, 456] on input "Freight Cost" at bounding box center [1326, 455] width 399 height 29
click at [1176, 454] on input "Freight Cost" at bounding box center [1326, 455] width 399 height 29
click at [1023, 492] on div "Booking Reference" at bounding box center [802, 510] width 474 height 46
click at [1187, 462] on input "Freight Cost" at bounding box center [1326, 455] width 399 height 29
type input "6,840"
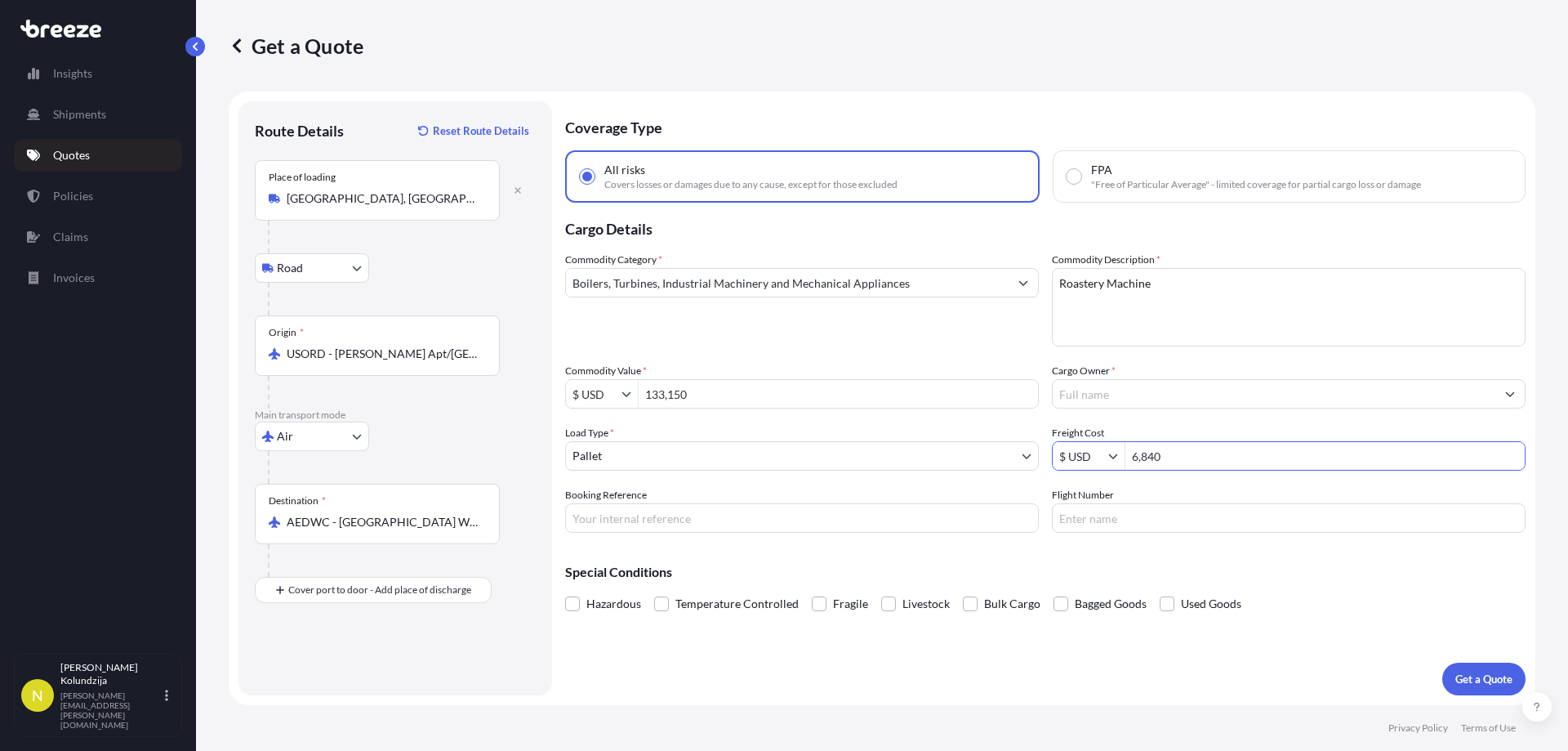
click at [883, 505] on input "Booking Reference" at bounding box center [802, 518] width 474 height 29
click at [695, 495] on div "Booking Reference" at bounding box center [802, 510] width 474 height 46
click at [1227, 393] on input "Cargo Owner *" at bounding box center [1274, 394] width 443 height 29
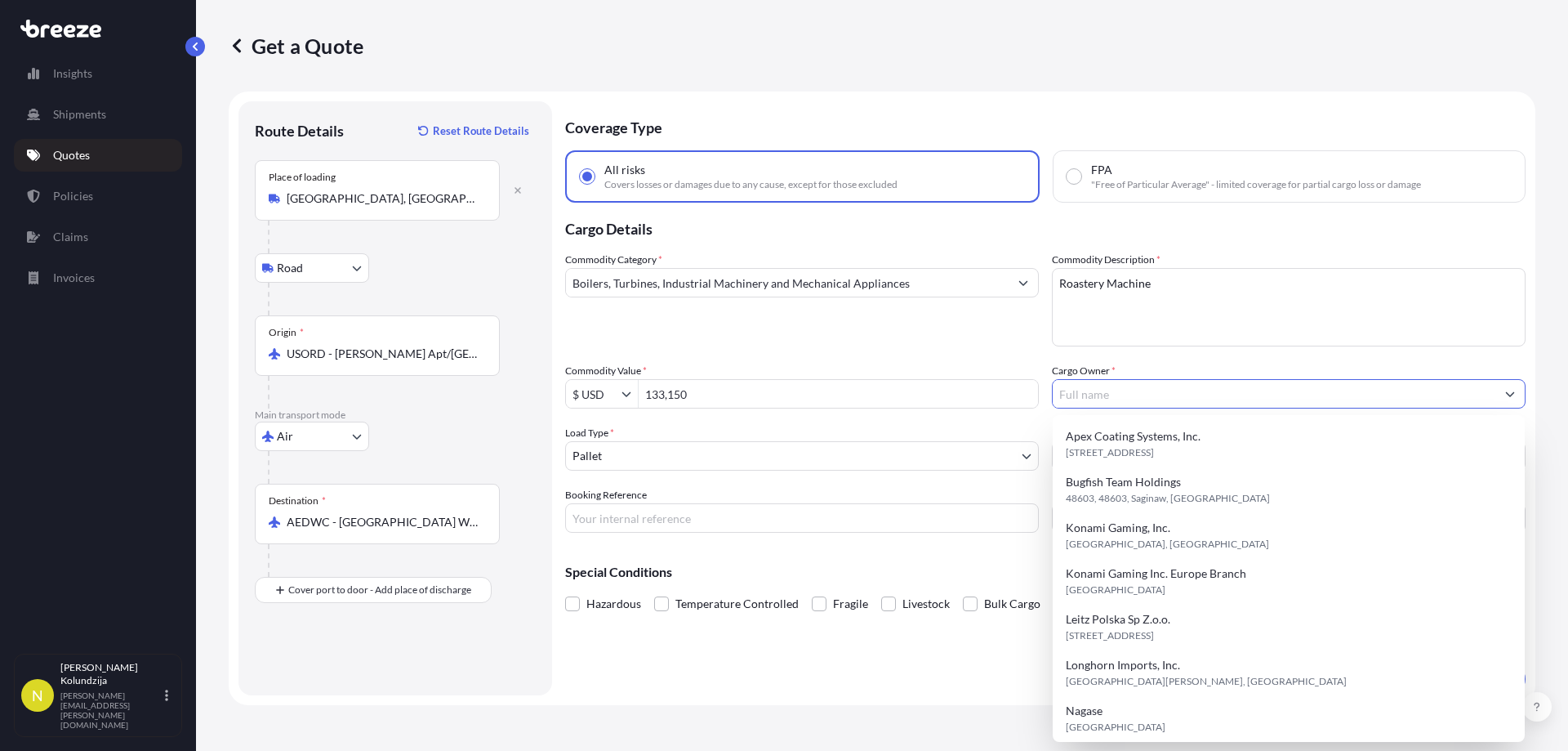
click at [1225, 391] on input "Cargo Owner *" at bounding box center [1274, 394] width 443 height 29
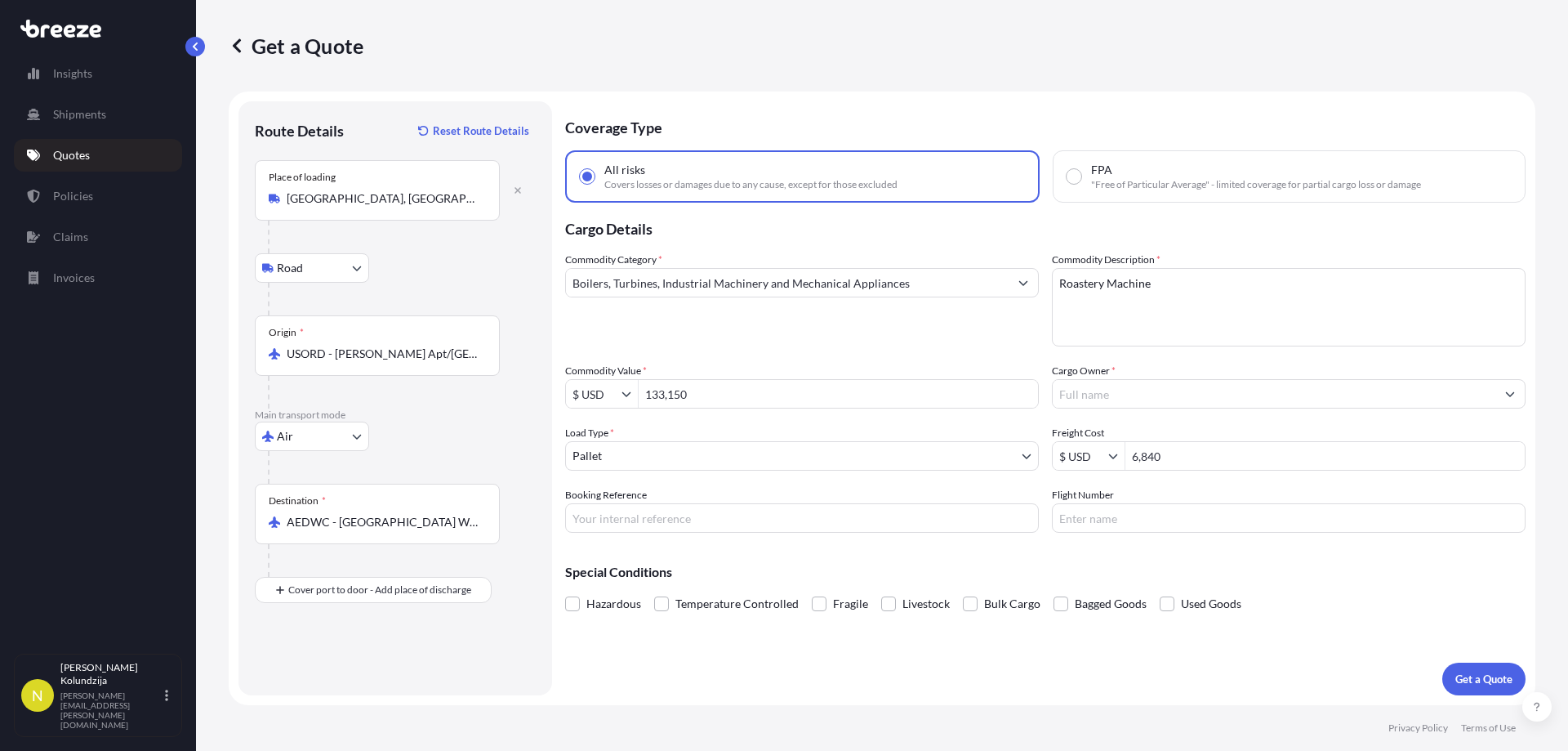
type input "Bugfish Team Holdings"
click at [1170, 391] on input "Bugfish Team Holdings" at bounding box center [1274, 394] width 443 height 29
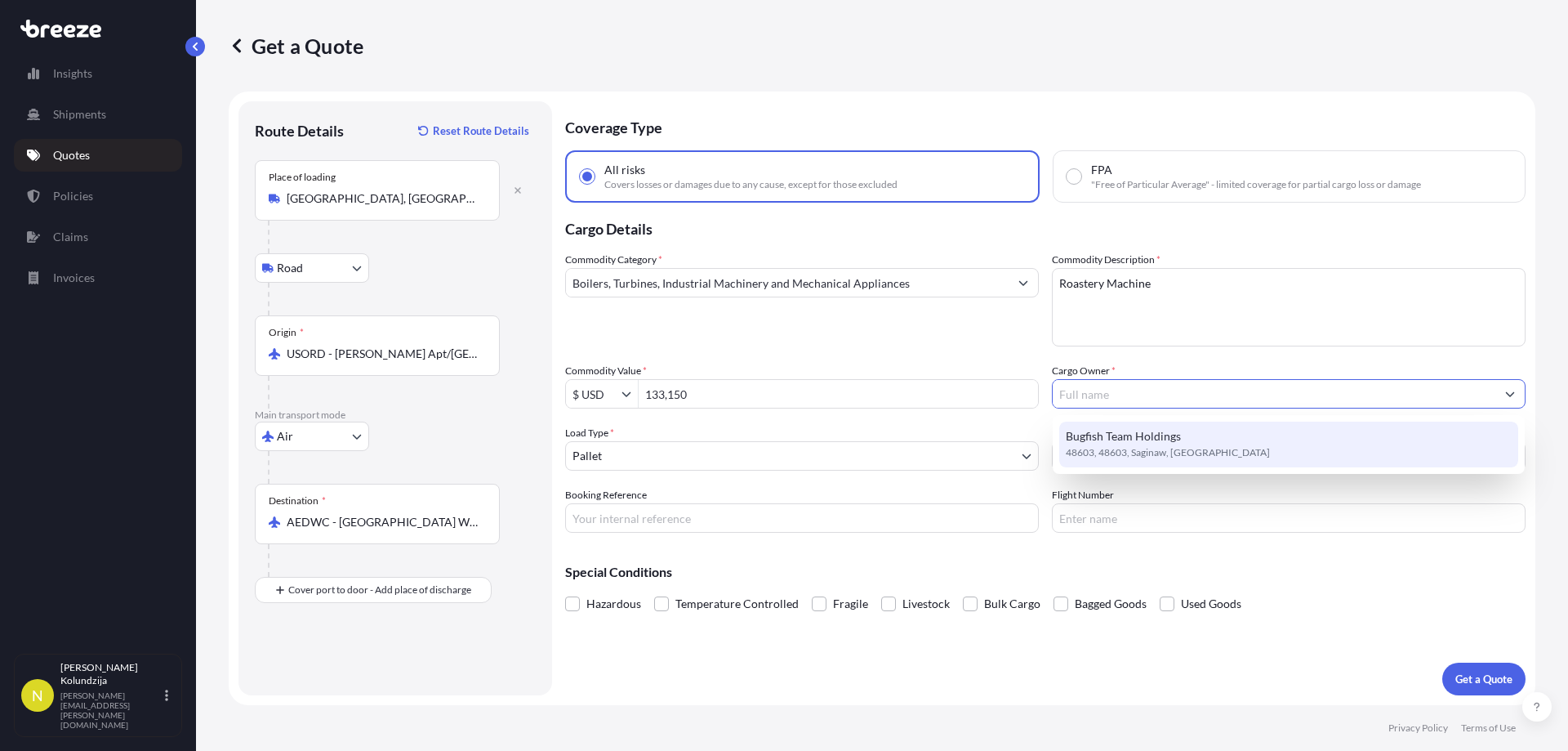
click at [1187, 387] on input "Cargo Owner *" at bounding box center [1274, 394] width 443 height 29
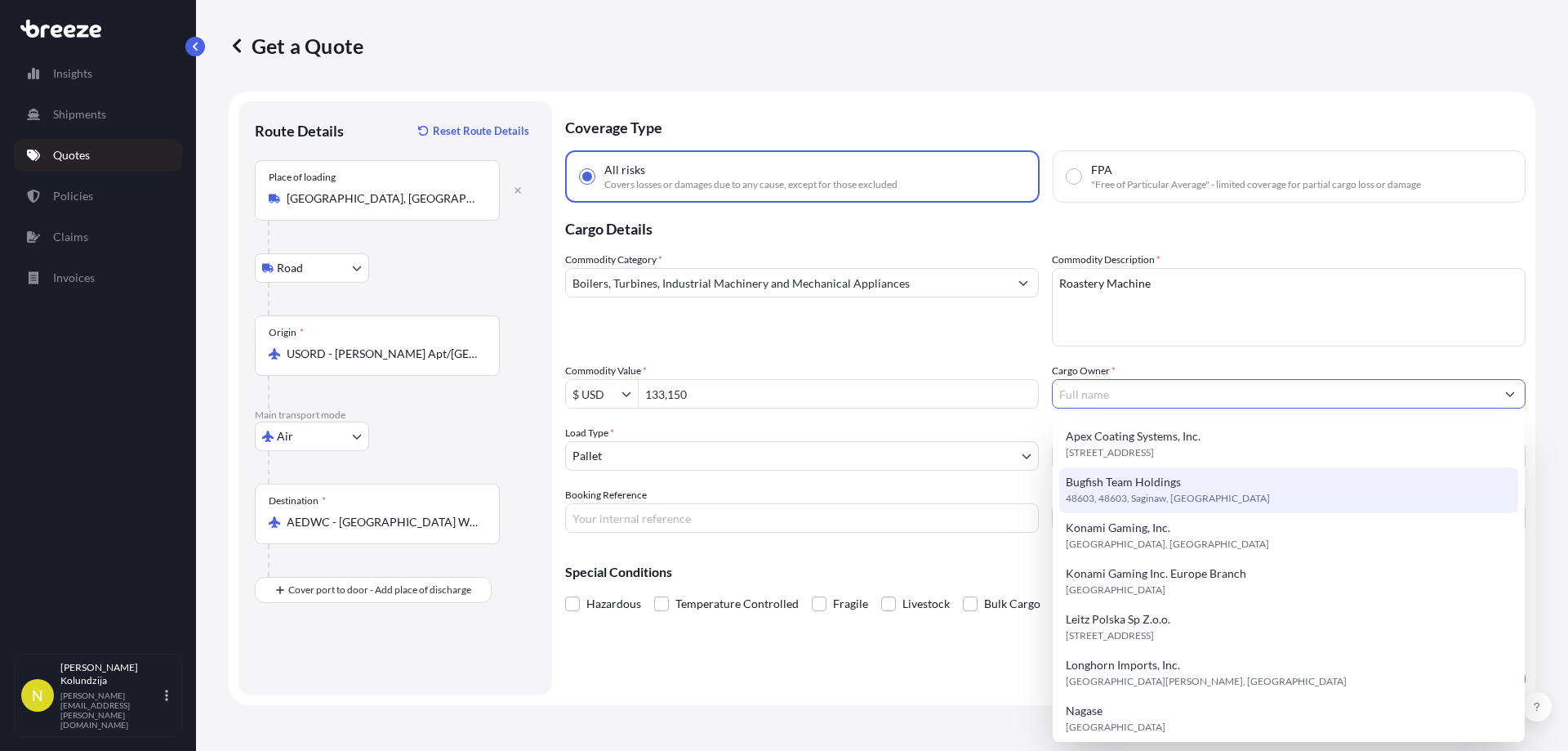
click at [1187, 370] on div "Cargo Owner *" at bounding box center [1289, 386] width 474 height 46
click at [1172, 392] on input "Cargo Owner *" at bounding box center [1274, 394] width 443 height 29
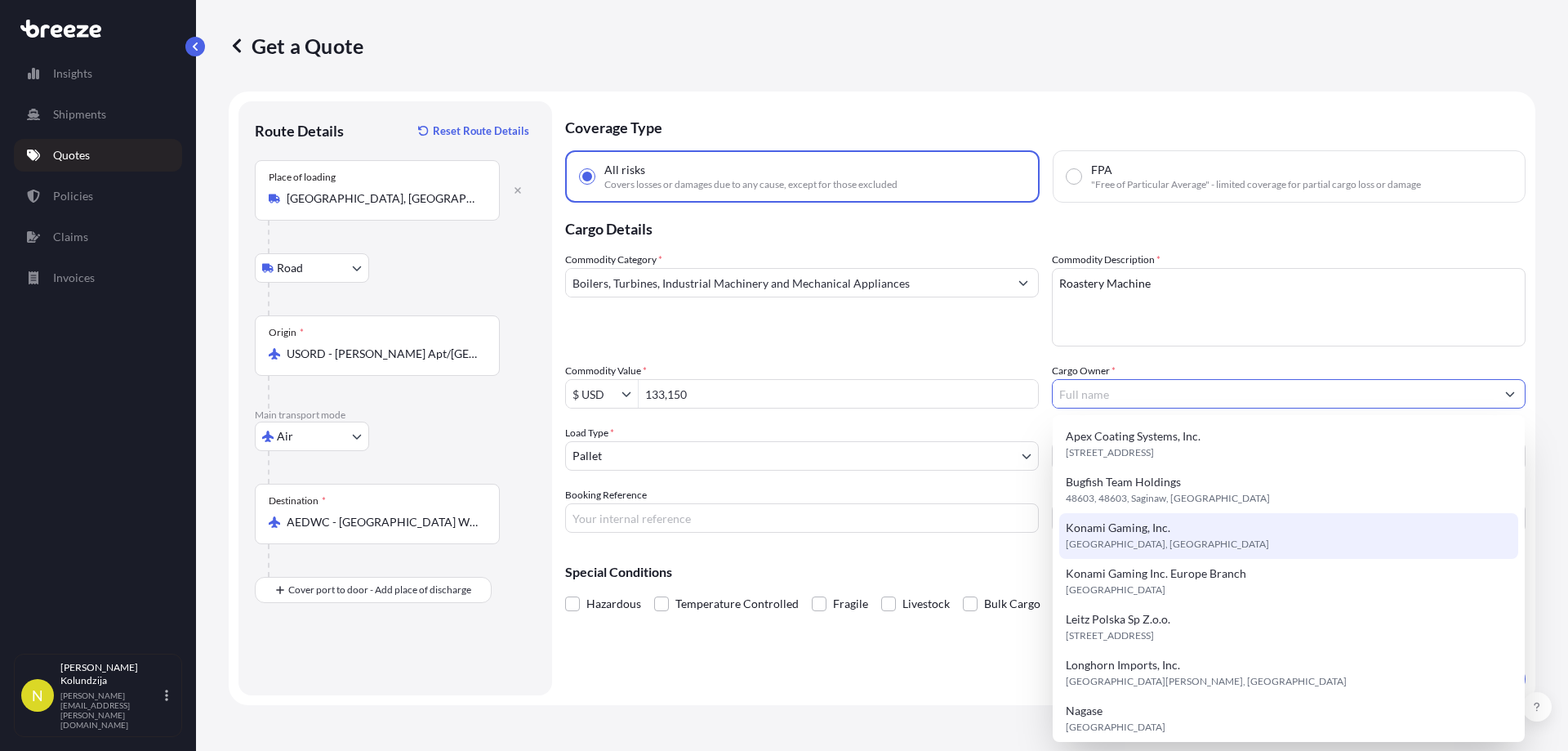
scroll to position [327, 0]
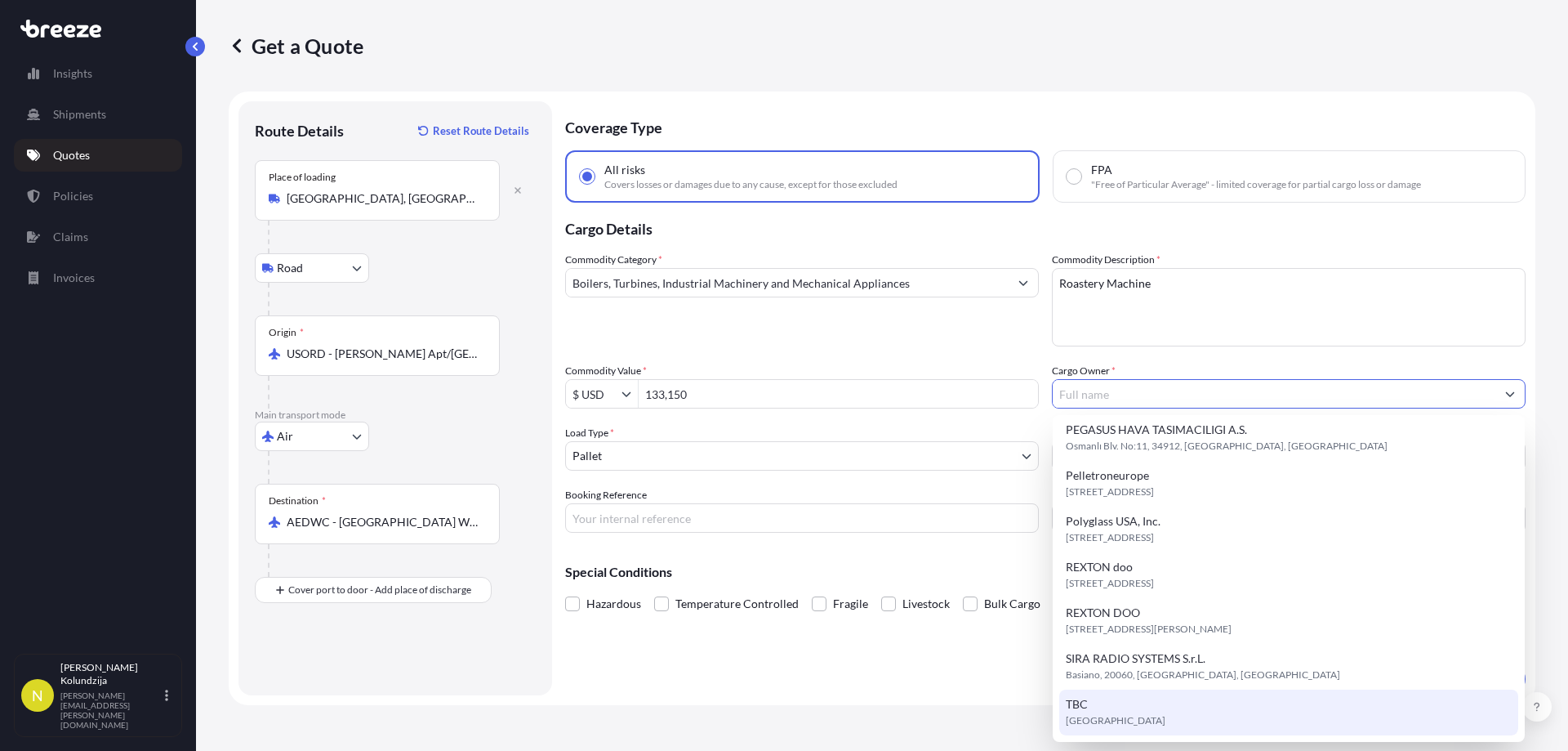
click at [1136, 707] on div "TBC [GEOGRAPHIC_DATA]" at bounding box center [1289, 713] width 459 height 46
type input "TBC"
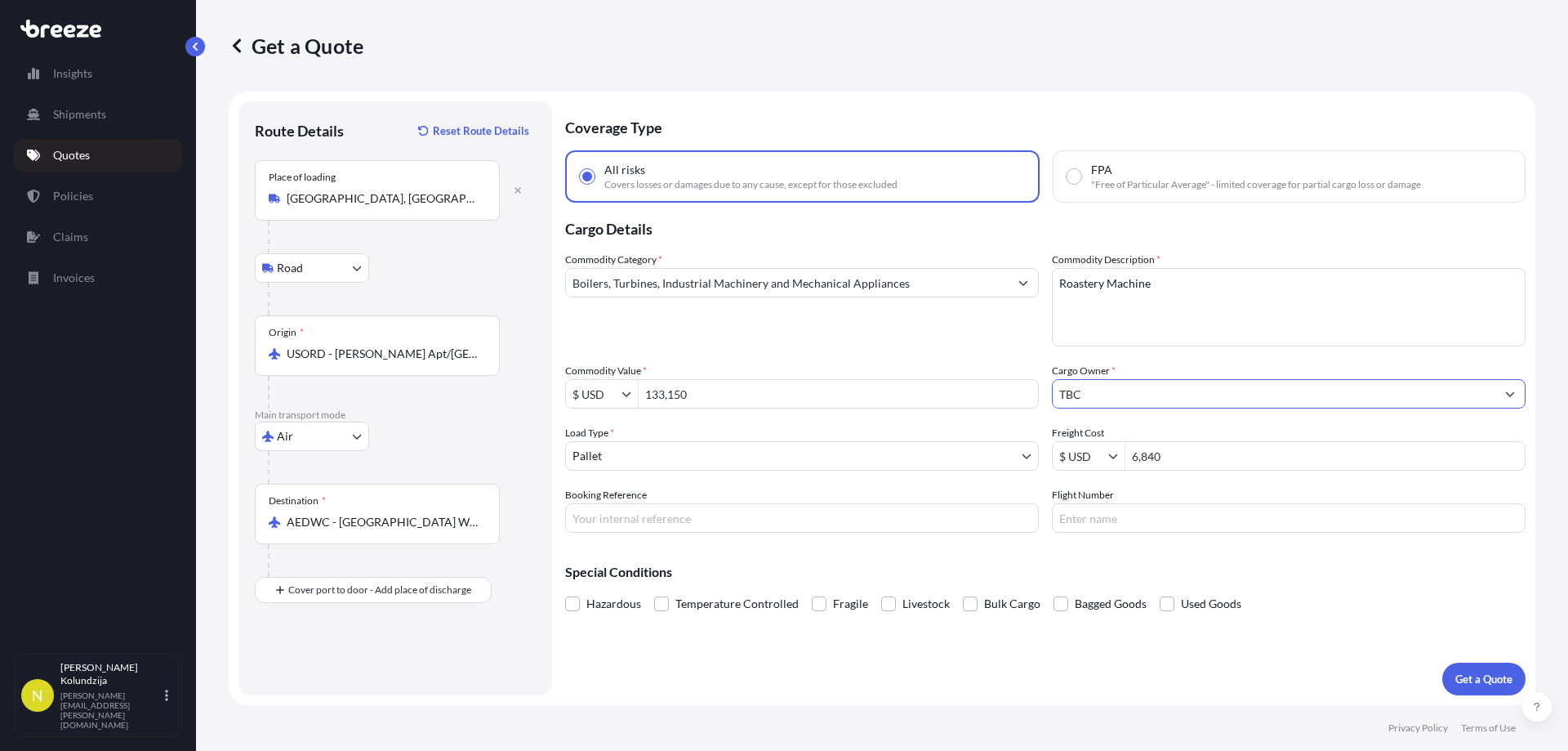
click at [1085, 393] on input "TBC" at bounding box center [1274, 394] width 443 height 29
type input "TBC"
click at [1141, 354] on div "Commodity Category * Boilers, Turbines, Industrial Machinery and Mechanical App…" at bounding box center [1045, 393] width 961 height 281
click at [927, 432] on div "Load Type * Pallet" at bounding box center [802, 448] width 474 height 46
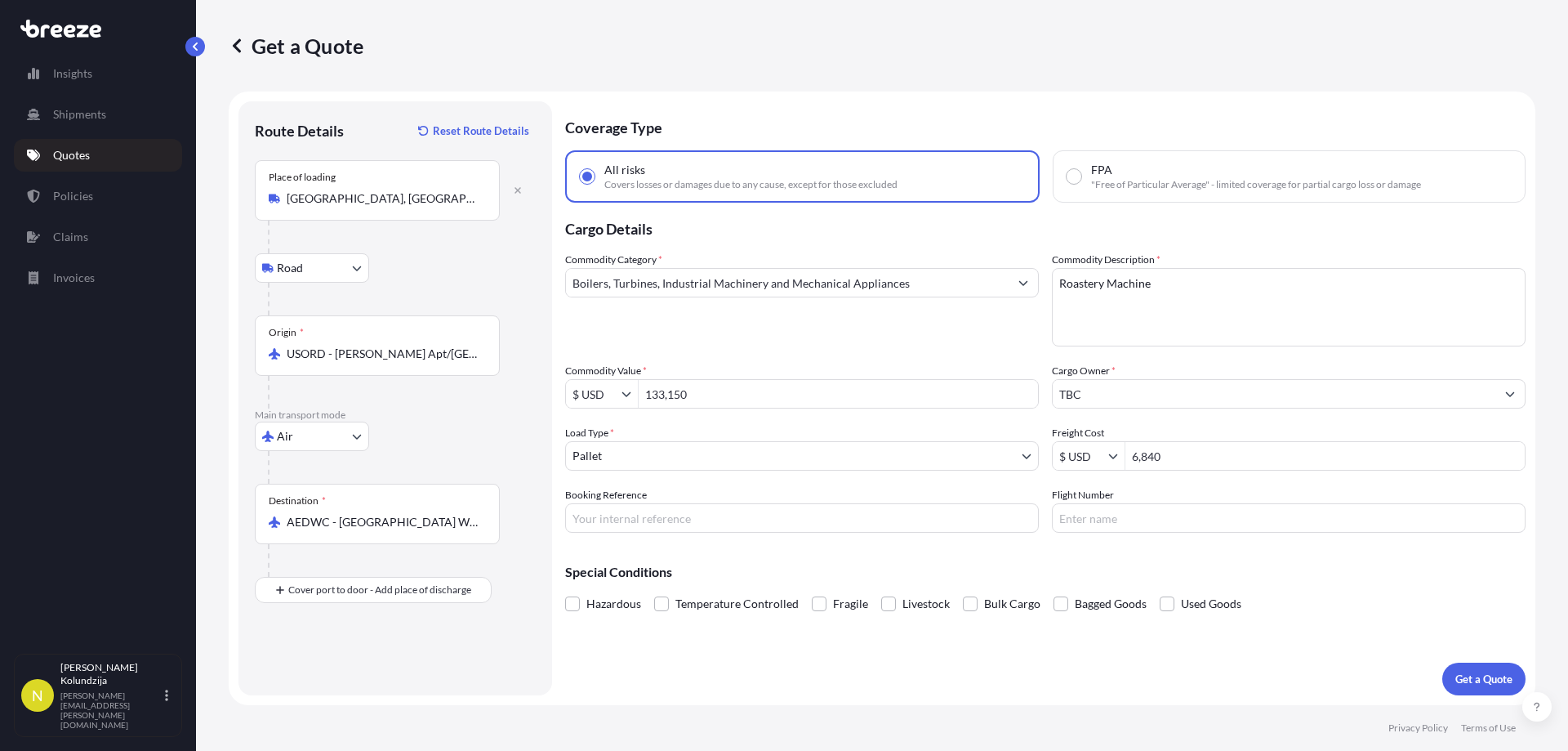
click at [841, 568] on p "Special Conditions" at bounding box center [1045, 572] width 961 height 13
click at [1475, 671] on p "Get a Quote" at bounding box center [1484, 679] width 57 height 16
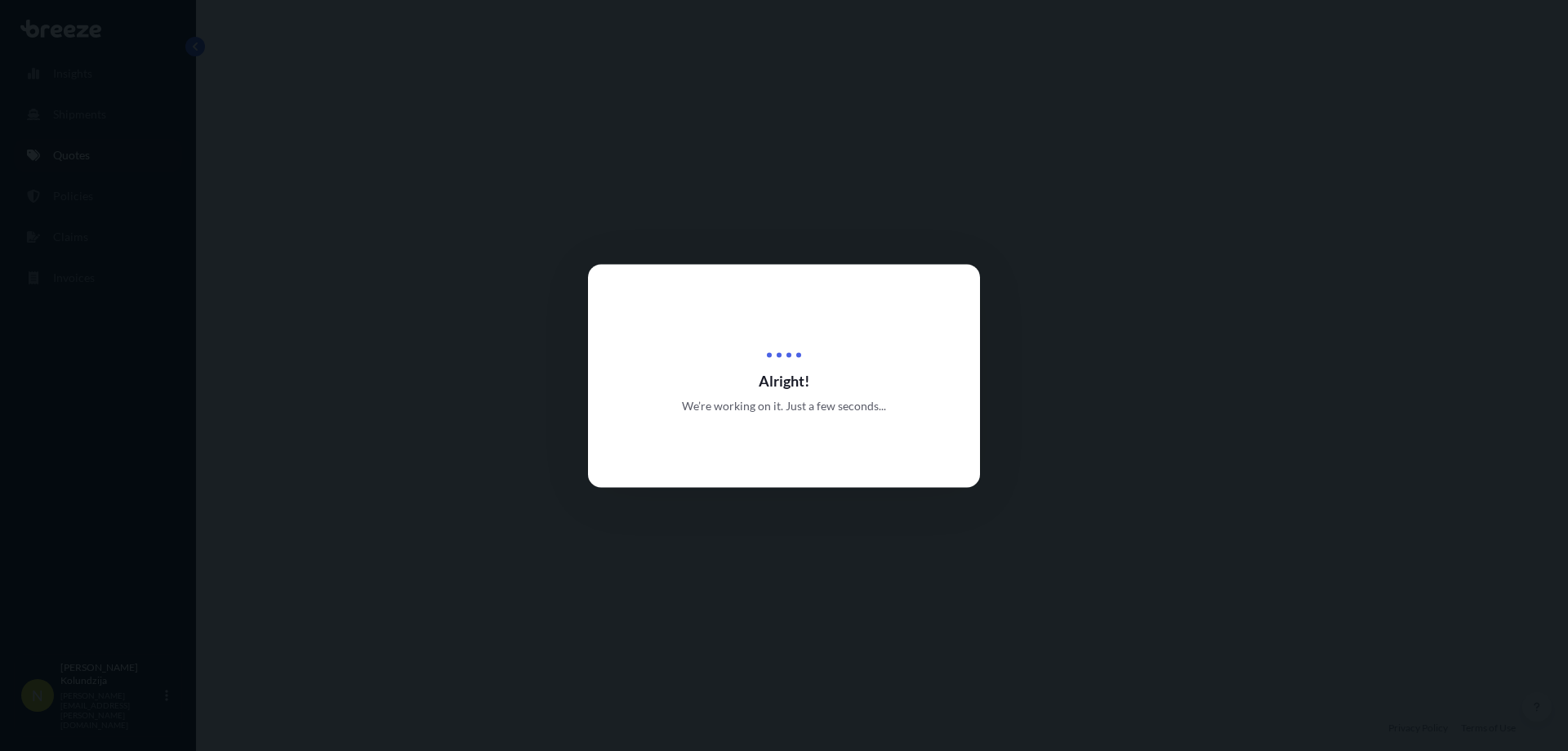
select select "Road"
select select "Air"
select select "1"
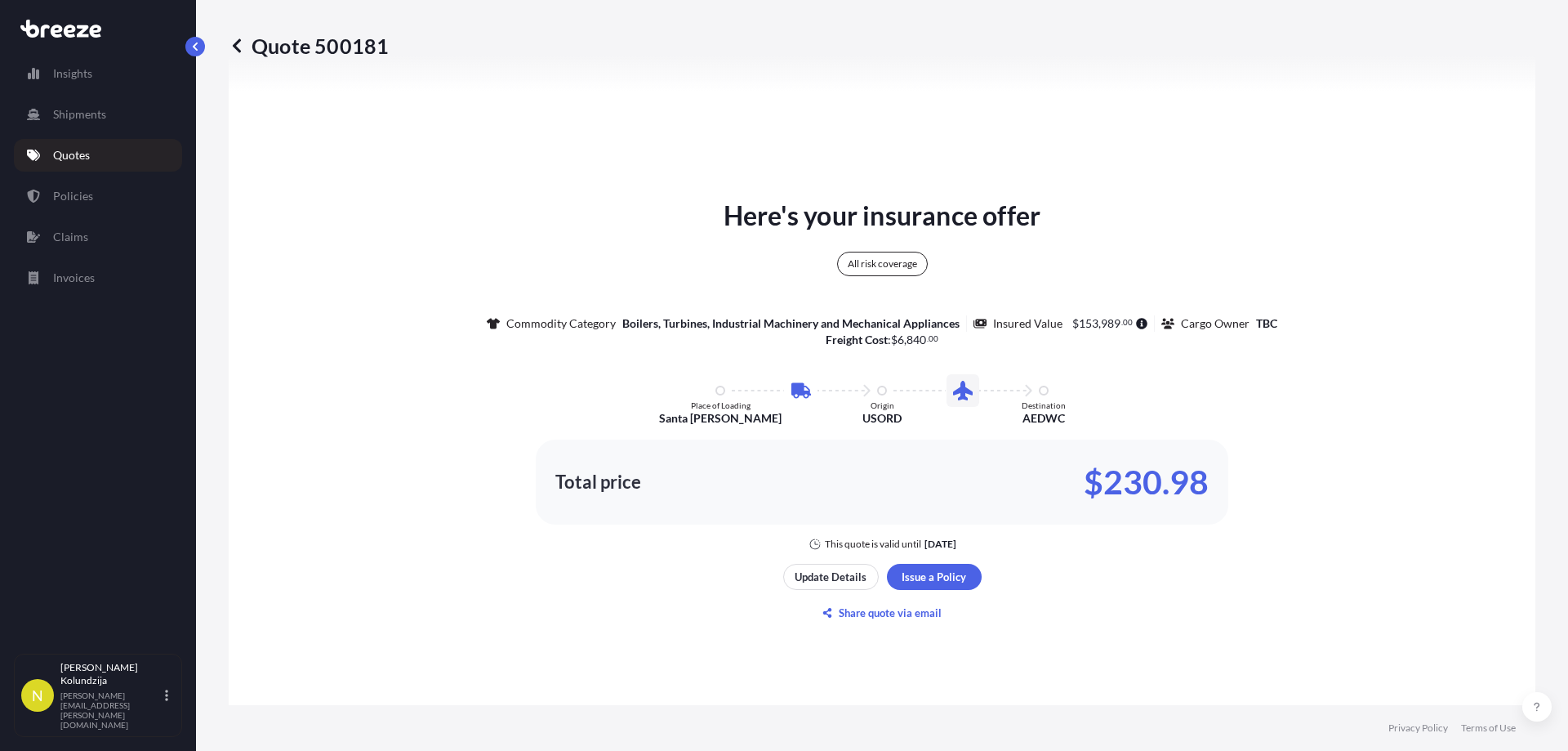
scroll to position [838, 0]
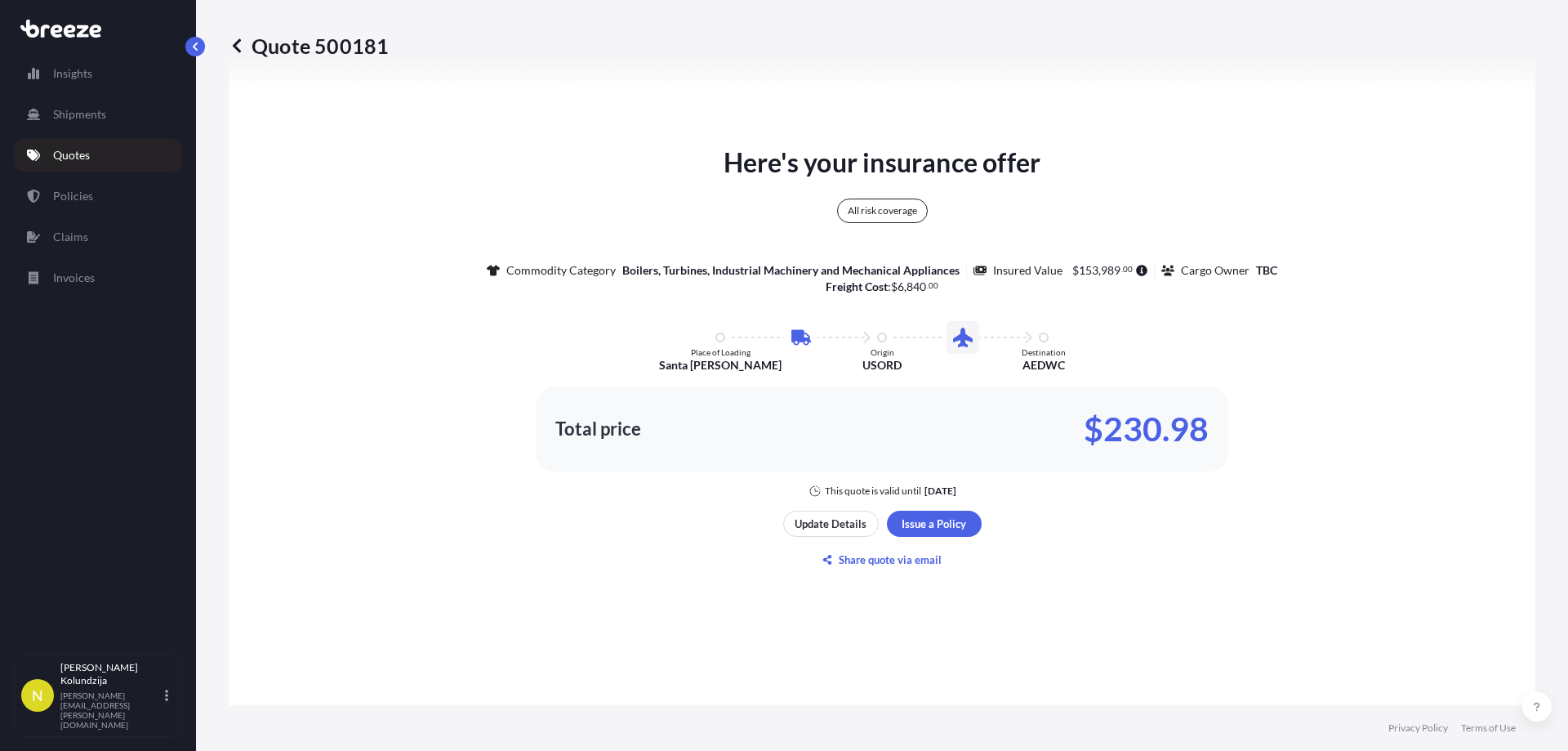
click at [805, 433] on div "Total price $230.98" at bounding box center [883, 430] width 654 height 27
